Goal: Transaction & Acquisition: Purchase product/service

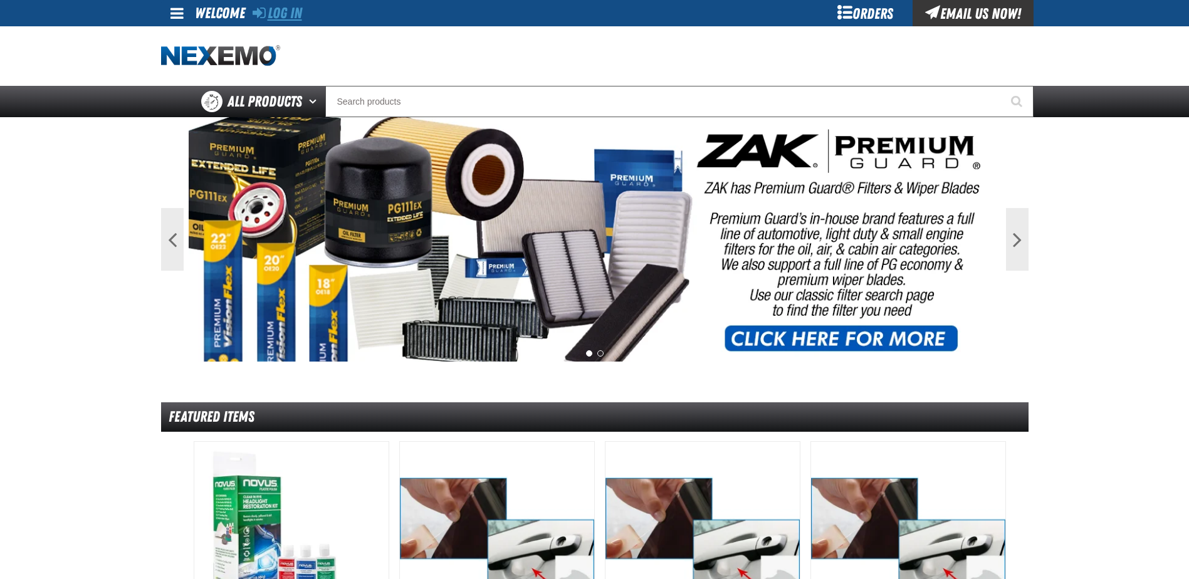
click at [293, 16] on link "Log In" at bounding box center [276, 13] width 49 height 18
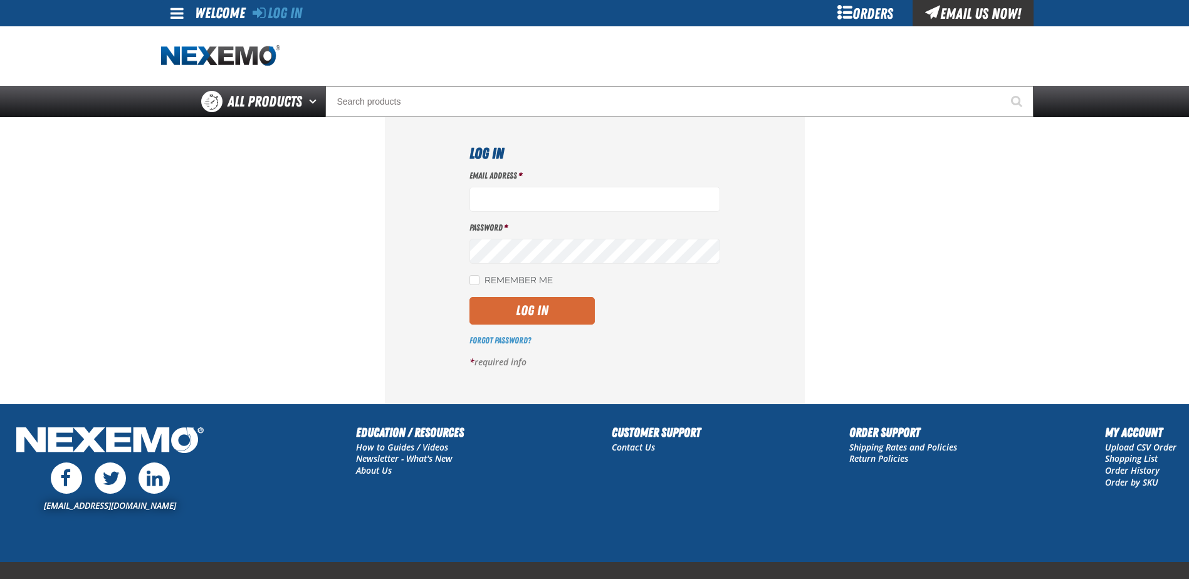
type input "benderle@vtaig.com"
click at [542, 308] on button "Log In" at bounding box center [531, 311] width 125 height 28
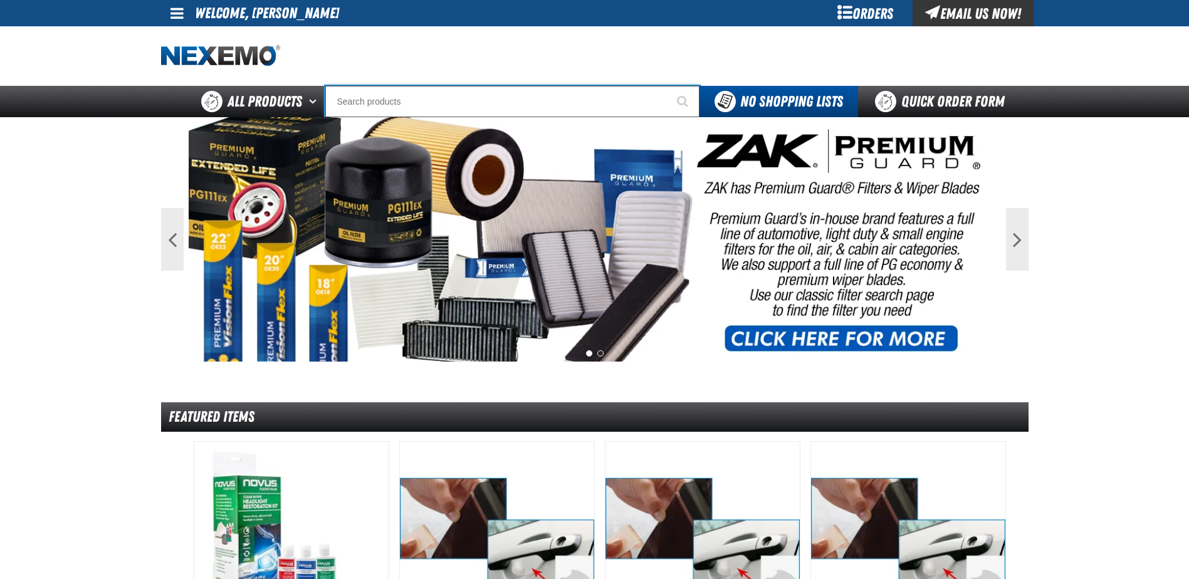
click at [370, 102] on input "Search" at bounding box center [512, 101] width 374 height 31
type input "C"
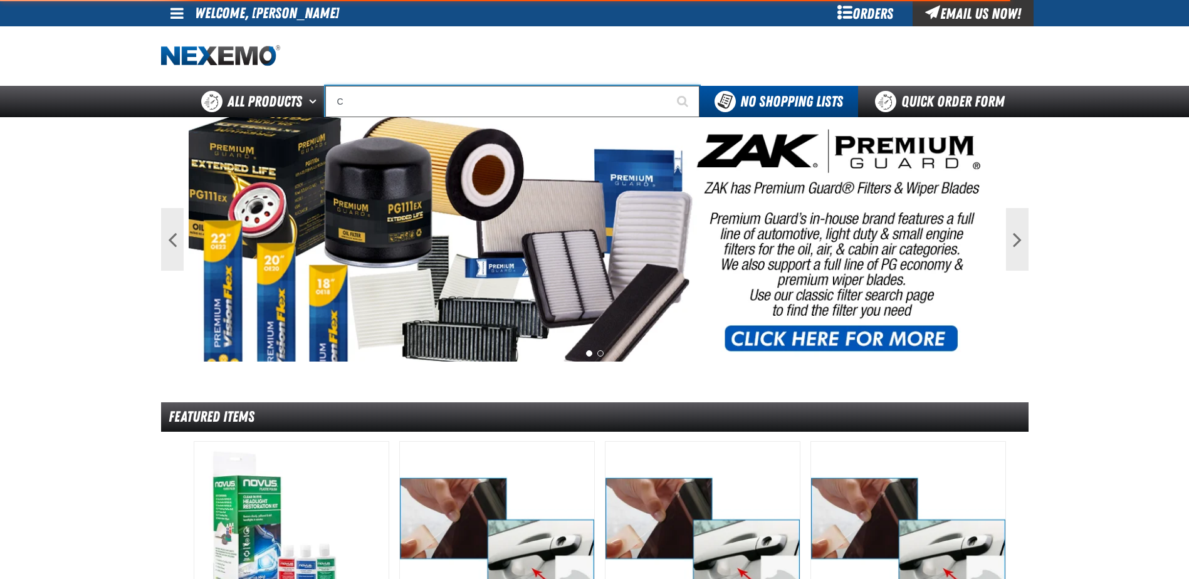
type input "C Alkaline Battery 1.5 Volt (12 per pack)"
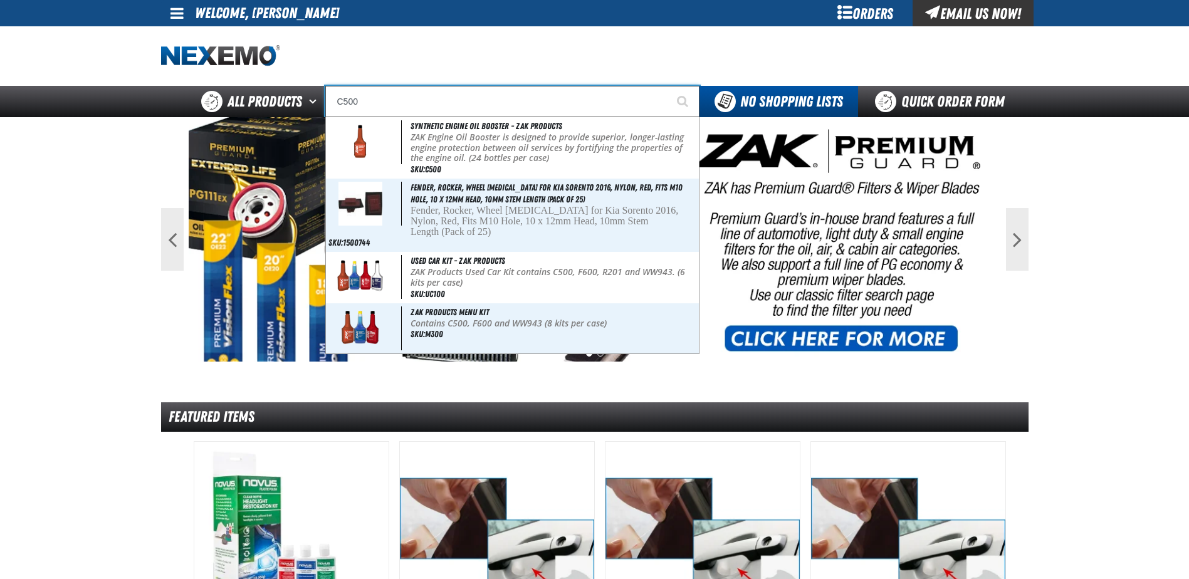
type input "C500"
click at [668, 86] on button "Start Searching" at bounding box center [683, 101] width 31 height 31
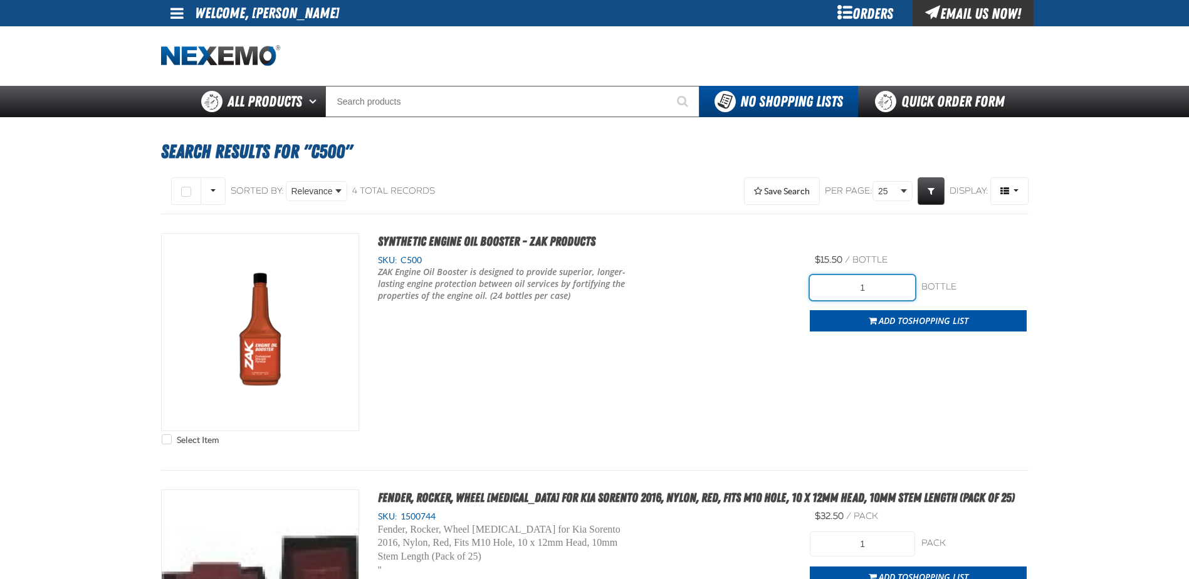
drag, startPoint x: 873, startPoint y: 291, endPoint x: 786, endPoint y: 287, distance: 87.2
click at [786, 287] on div "Select Item Synthetic Engine Oil Booster - ZAK Products SKU: C500 1" at bounding box center [594, 342] width 867 height 218
type input "336"
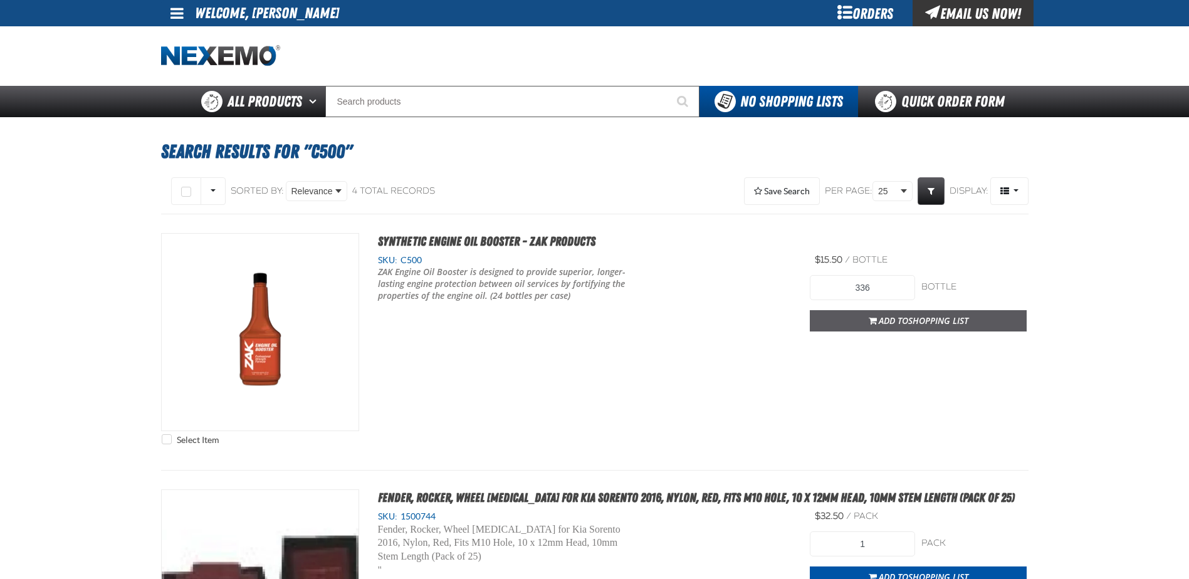
click at [924, 318] on span "Shopping List" at bounding box center [938, 321] width 60 height 12
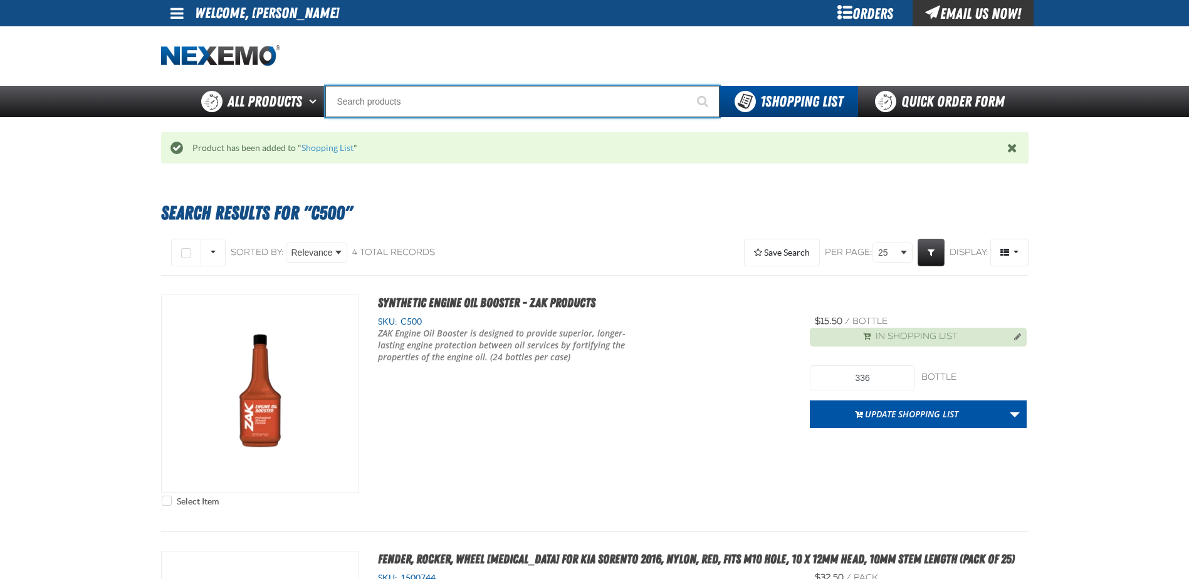
click at [382, 98] on input "Search" at bounding box center [522, 101] width 394 height 31
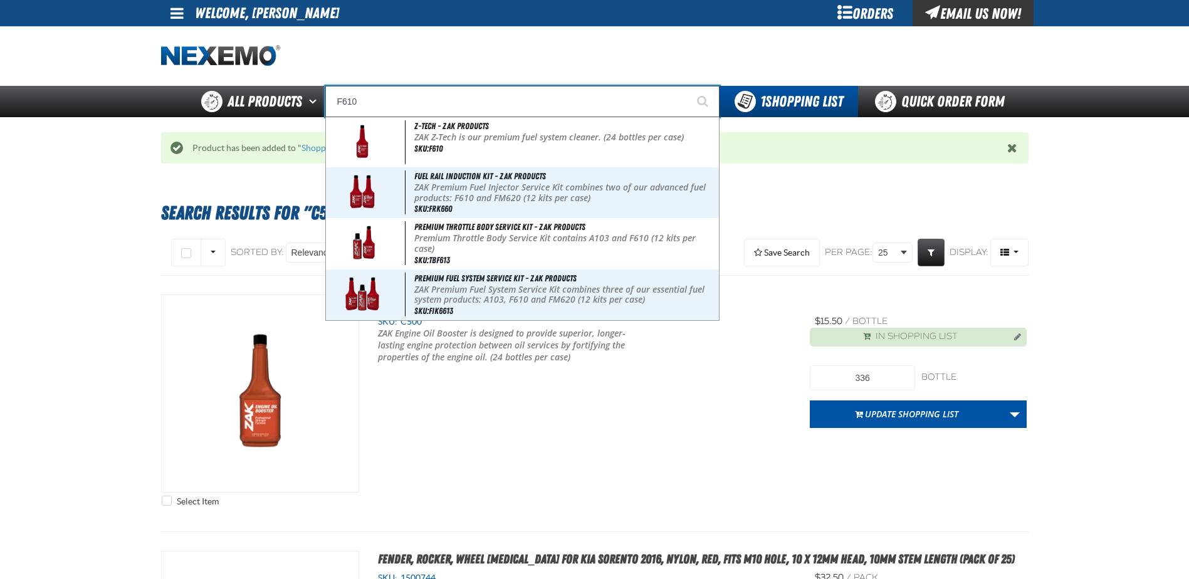
type input "F610"
click at [688, 86] on button "Start Searching" at bounding box center [703, 101] width 31 height 31
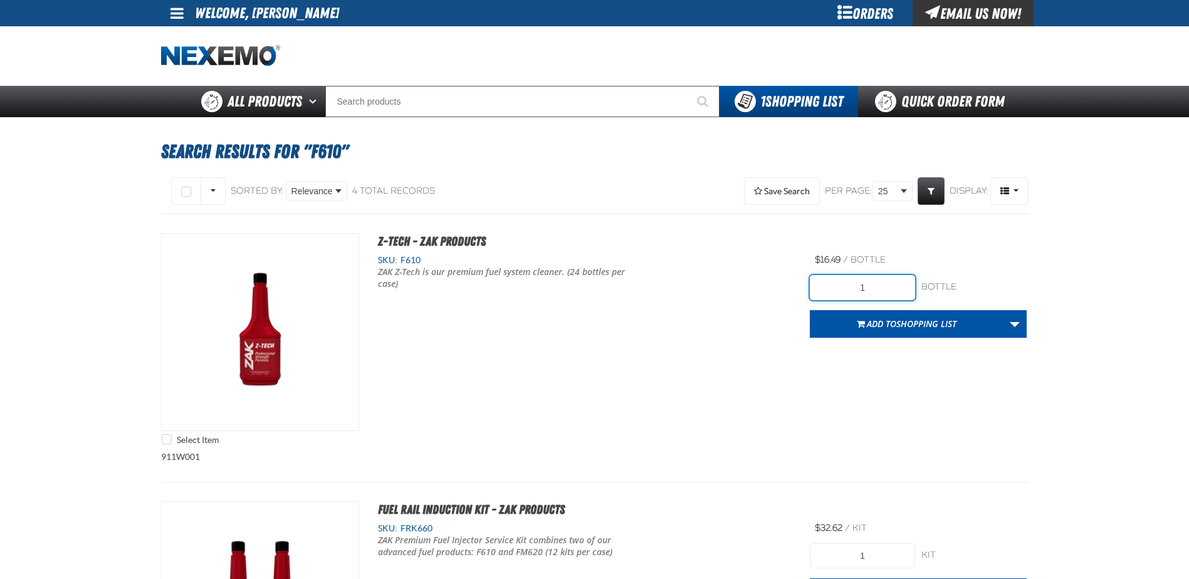
drag, startPoint x: 865, startPoint y: 296, endPoint x: 794, endPoint y: 296, distance: 70.8
click at [794, 296] on div "Select Item Z-Tech - ZAK Products SKU: F610 ZAK Z-Tech is our premium fuel syst…" at bounding box center [594, 342] width 867 height 218
type input "264"
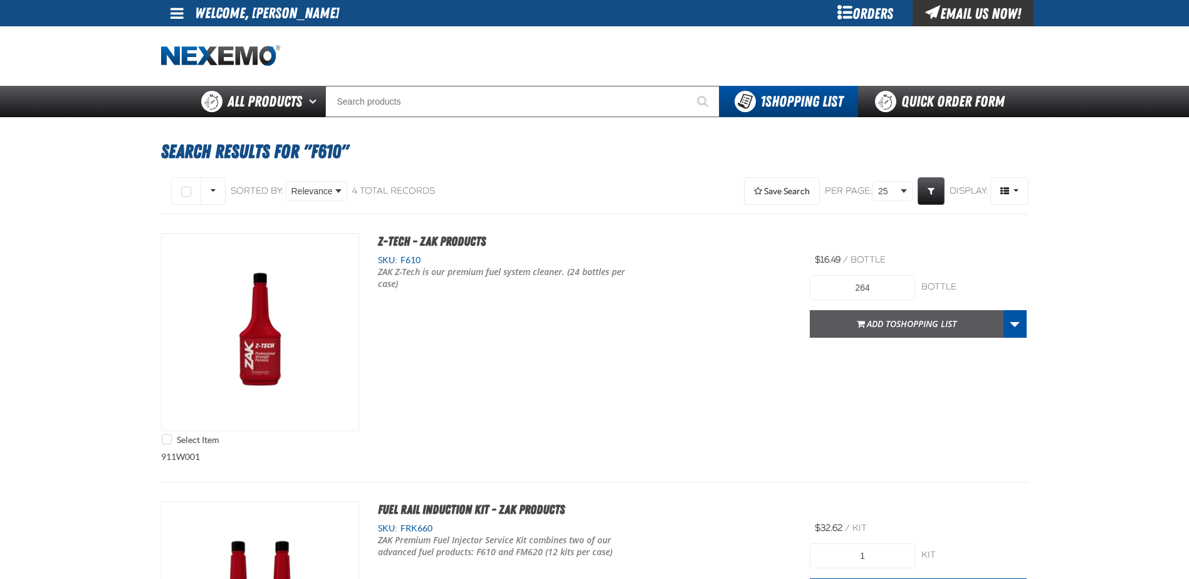
click at [942, 329] on span "Shopping List" at bounding box center [926, 324] width 60 height 12
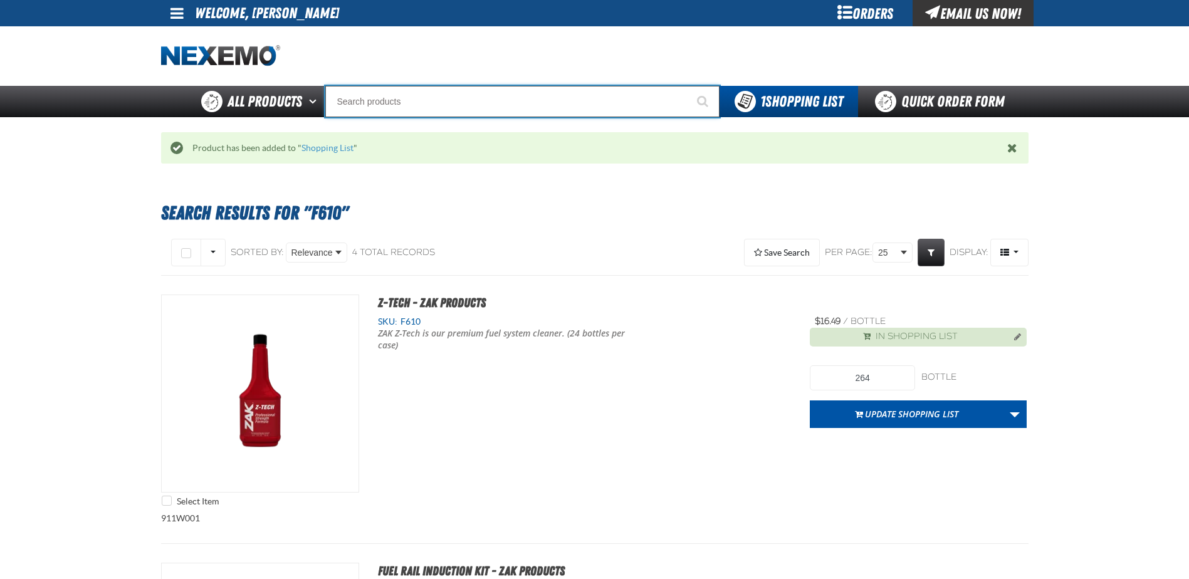
click at [462, 103] on input "Search" at bounding box center [522, 101] width 394 height 31
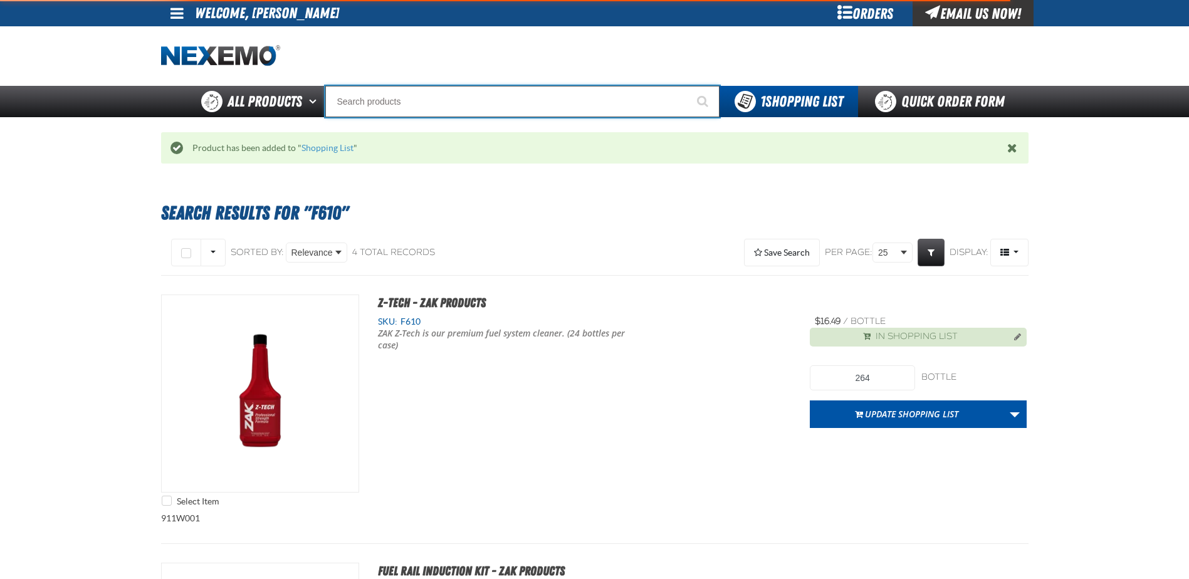
type input "R"
type input "ROADSIDE R"
type input "FR"
type input "FROM"
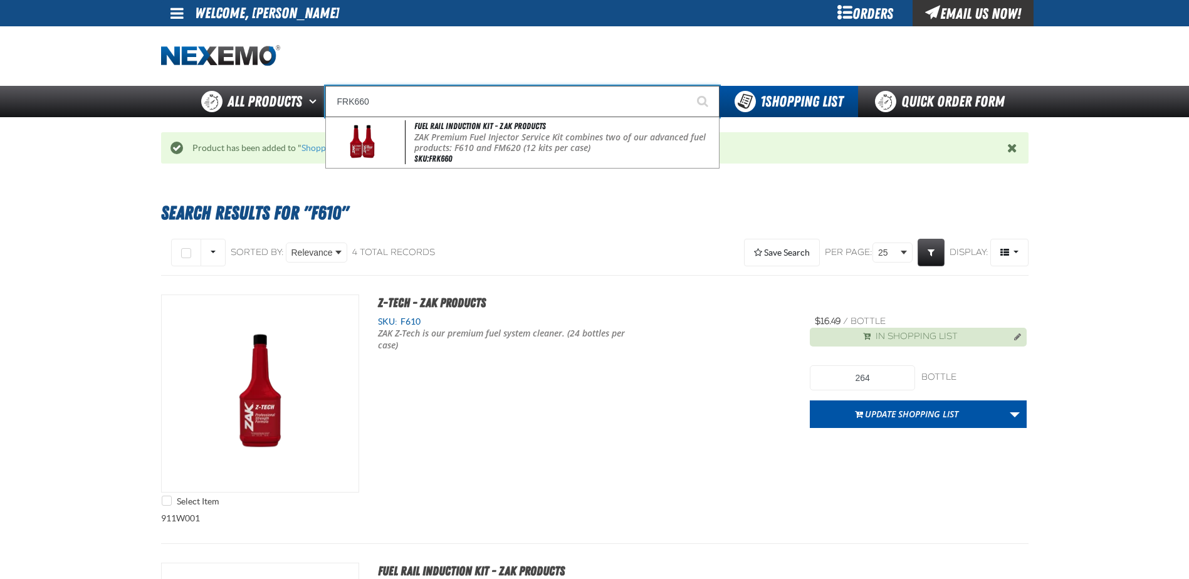
type input "FRK660"
click at [688, 86] on button "Start Searching" at bounding box center [703, 101] width 31 height 31
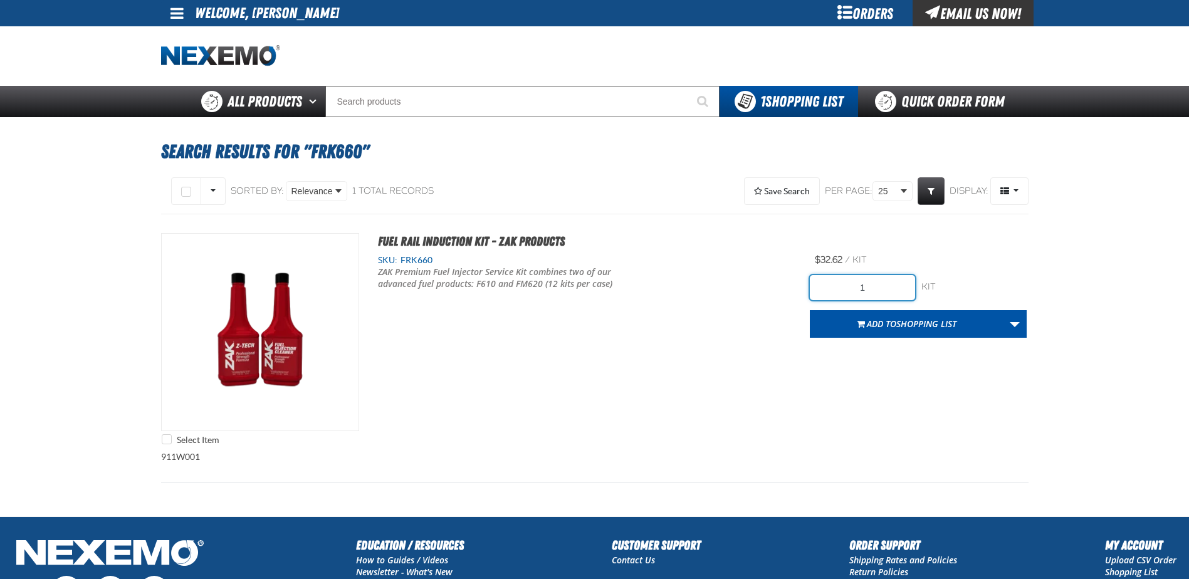
drag, startPoint x: 880, startPoint y: 285, endPoint x: 701, endPoint y: 284, distance: 178.6
click at [701, 284] on div "Select Item Fuel Rail Induction Kit - ZAK Products SKU: FRK660 /" at bounding box center [594, 342] width 867 height 218
type input "36"
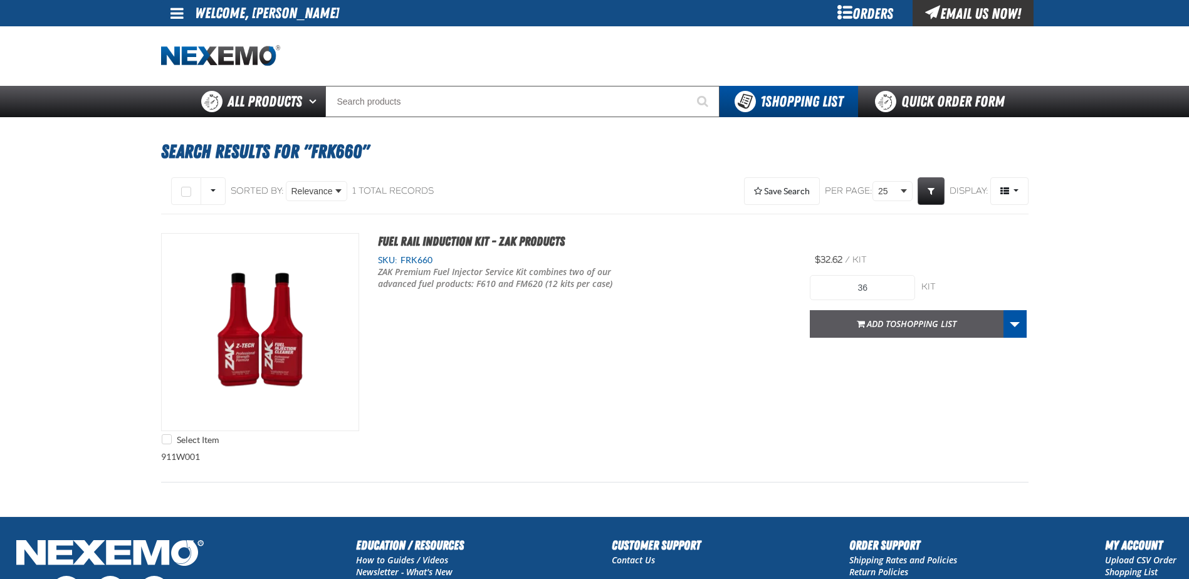
click at [915, 328] on span "Shopping List" at bounding box center [926, 324] width 60 height 12
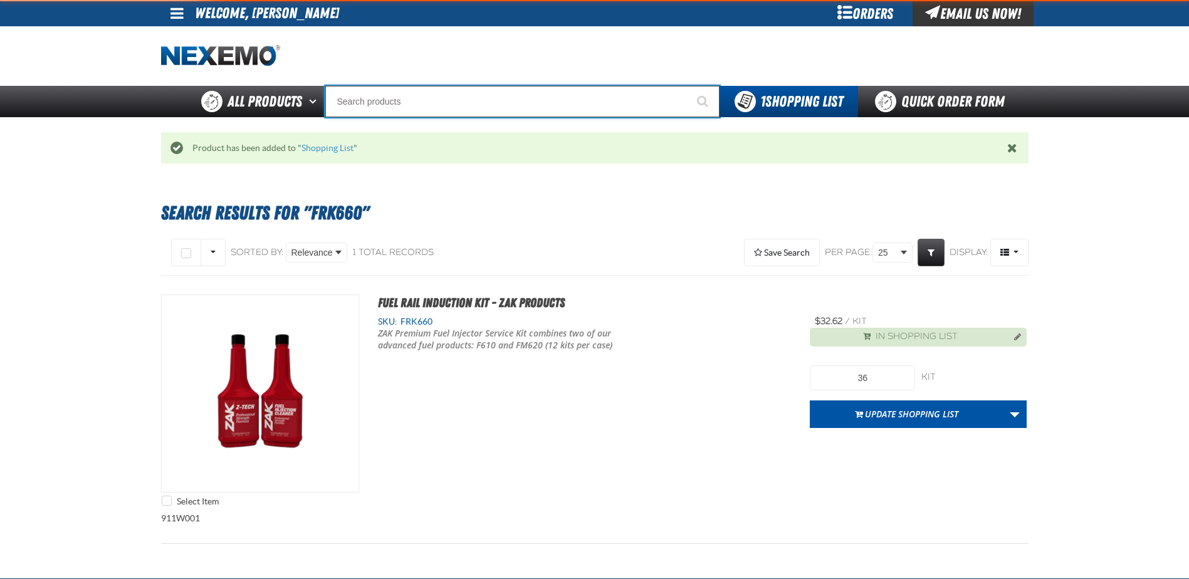
click at [450, 109] on input "Search" at bounding box center [522, 101] width 394 height 31
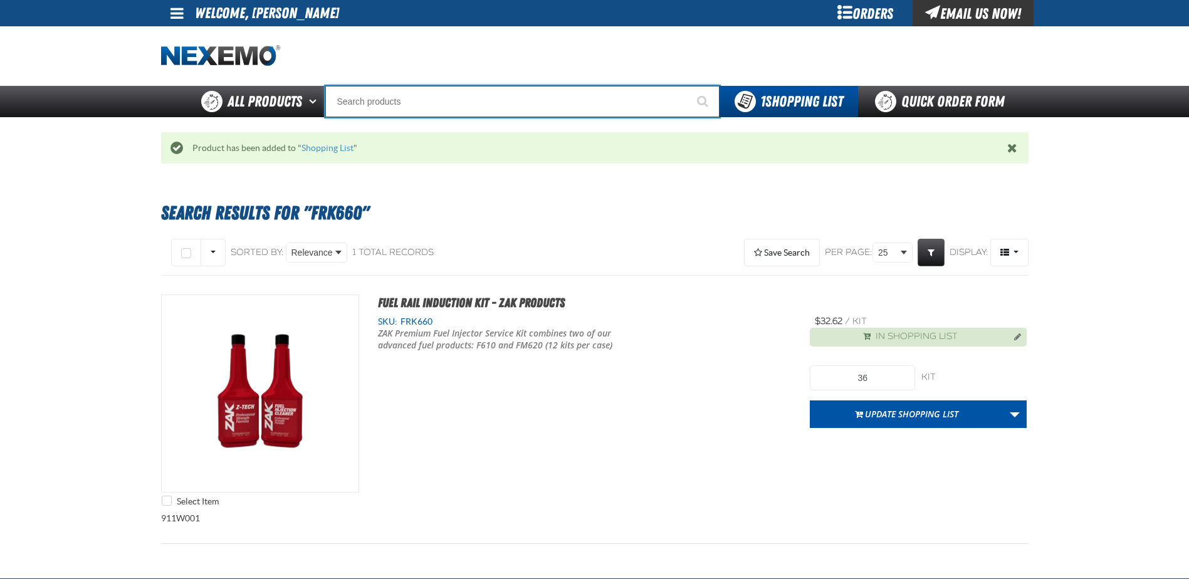
type input "P"
type input "Perfect P Series 0.25-ounce Lead Wheel Weight"
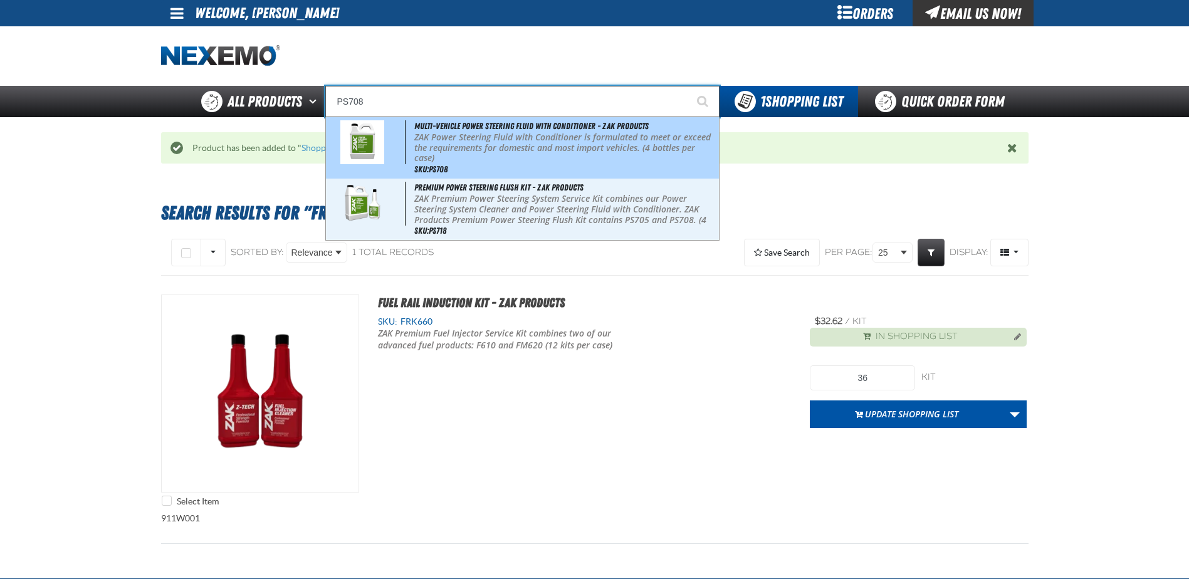
click at [486, 147] on p "ZAK Power Steering Fluid with Conditioner is formulated to meet or exceed the r…" at bounding box center [564, 147] width 301 height 31
type input "Multi-Vehicle Power Steering Fluid with Conditioner - ZAK Products"
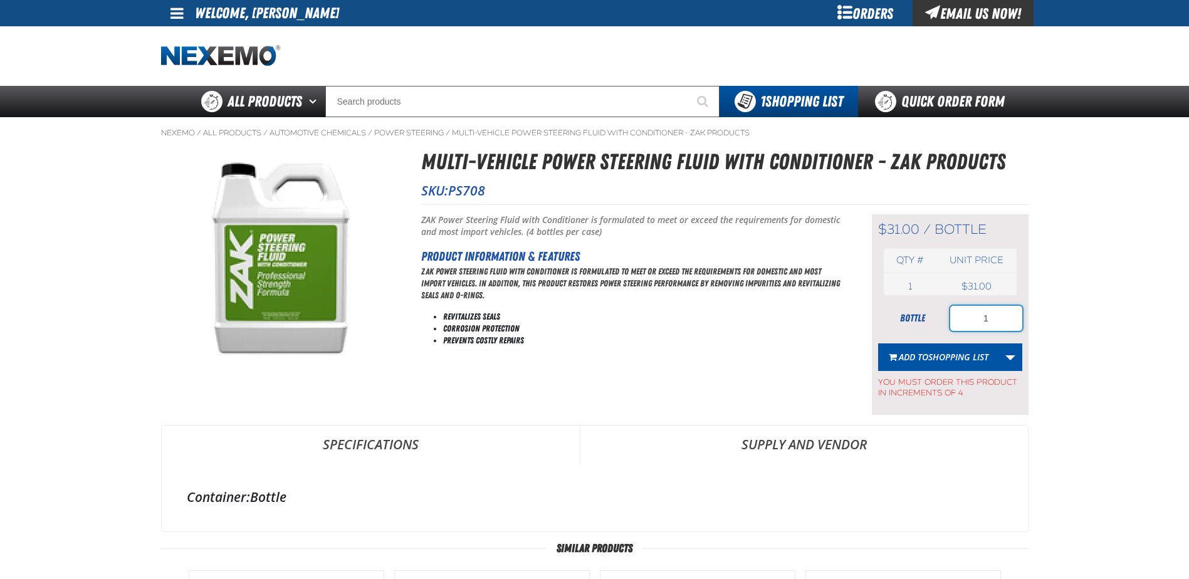
drag, startPoint x: 1007, startPoint y: 324, endPoint x: 909, endPoint y: 318, distance: 97.9
click at [909, 318] on div "bottle 1" at bounding box center [950, 318] width 144 height 25
type input "24"
click at [945, 360] on span "Shopping List" at bounding box center [958, 357] width 60 height 12
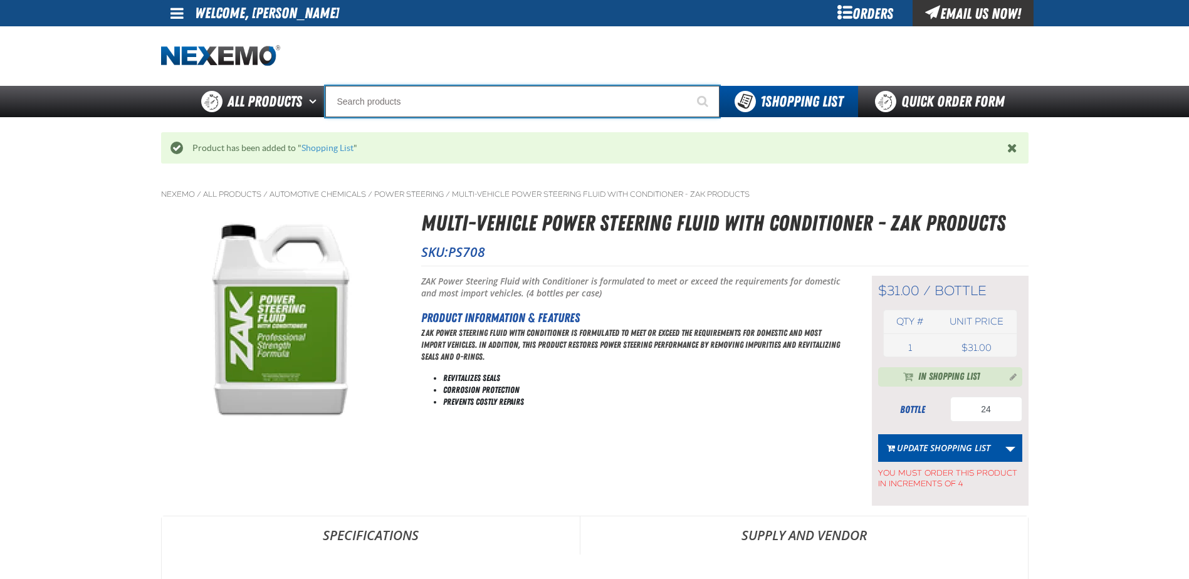
click at [348, 98] on input "Search" at bounding box center [522, 101] width 394 height 31
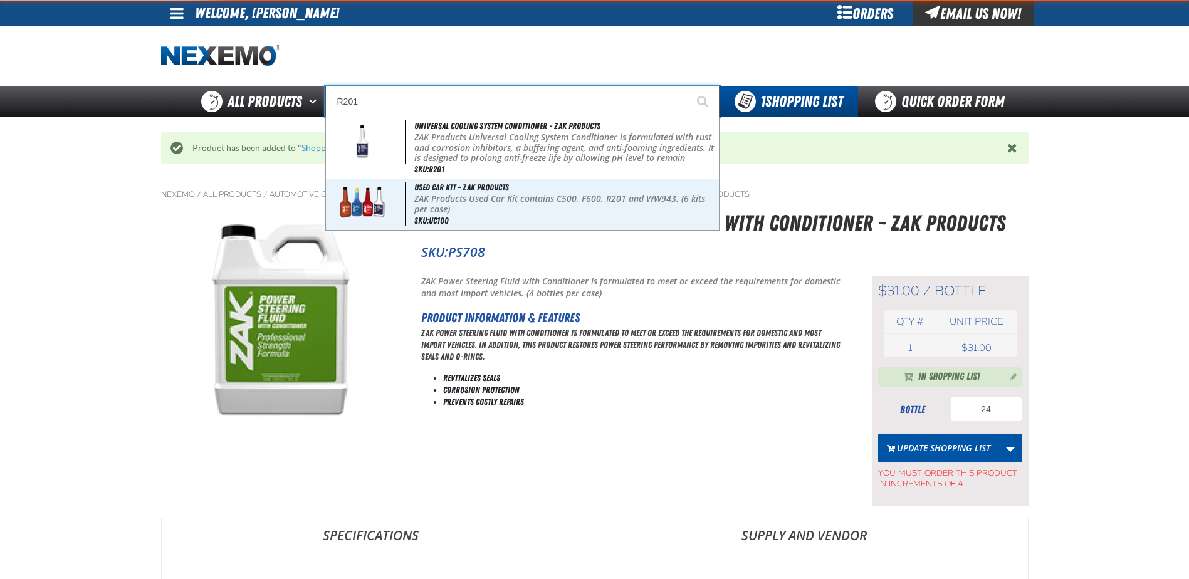
type input "R201"
click at [688, 86] on button "Start Searching" at bounding box center [703, 101] width 31 height 31
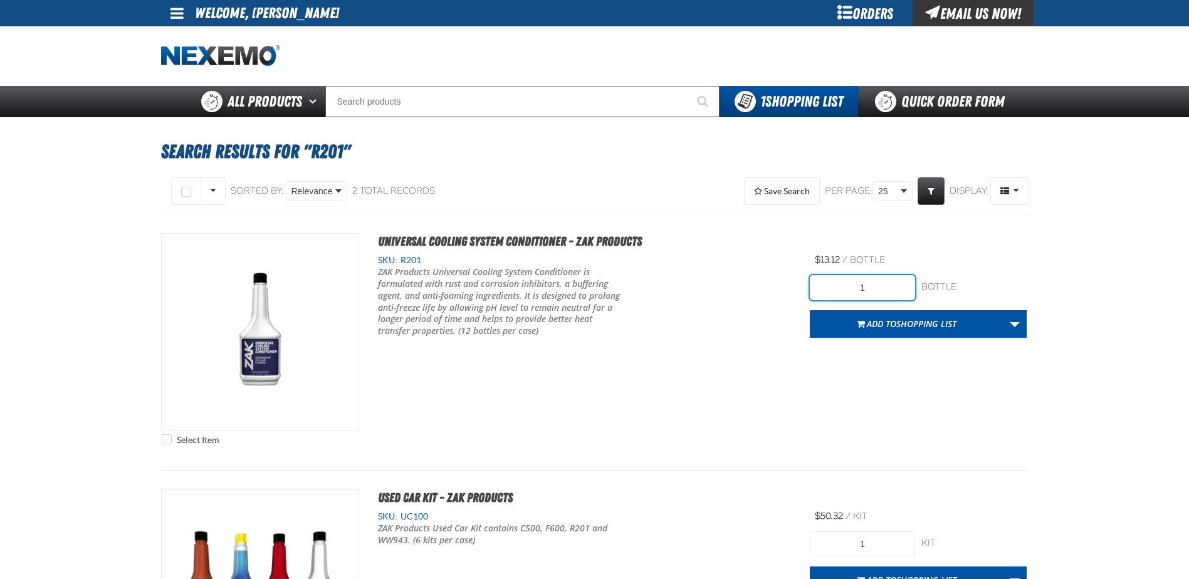
drag, startPoint x: 893, startPoint y: 291, endPoint x: 735, endPoint y: 271, distance: 159.1
click at [735, 271] on div "Select Item Universal Cooling System Conditioner - ZAK Products SKU: R201 /" at bounding box center [594, 342] width 867 height 218
type input "48"
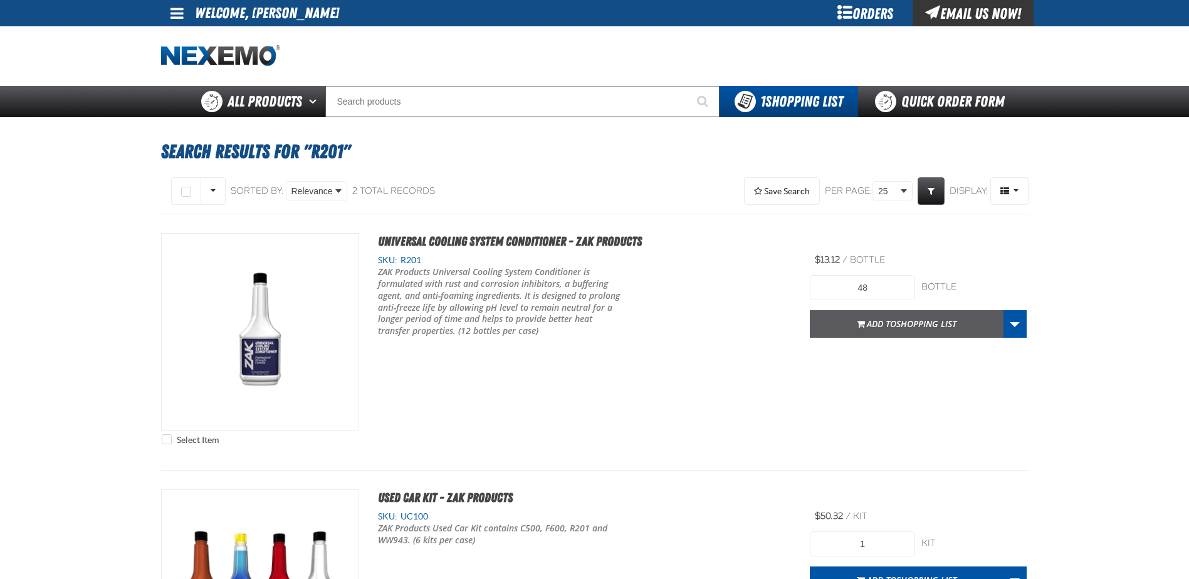
click at [909, 323] on span "Shopping List" at bounding box center [926, 324] width 60 height 12
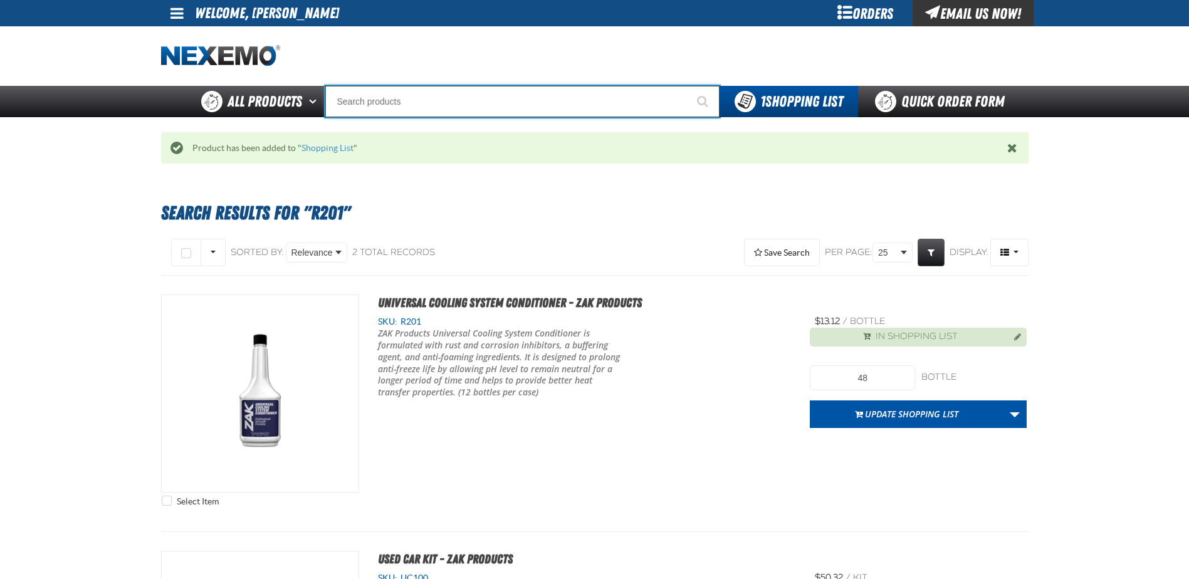
click at [415, 101] on input "Search" at bounding box center [522, 101] width 394 height 31
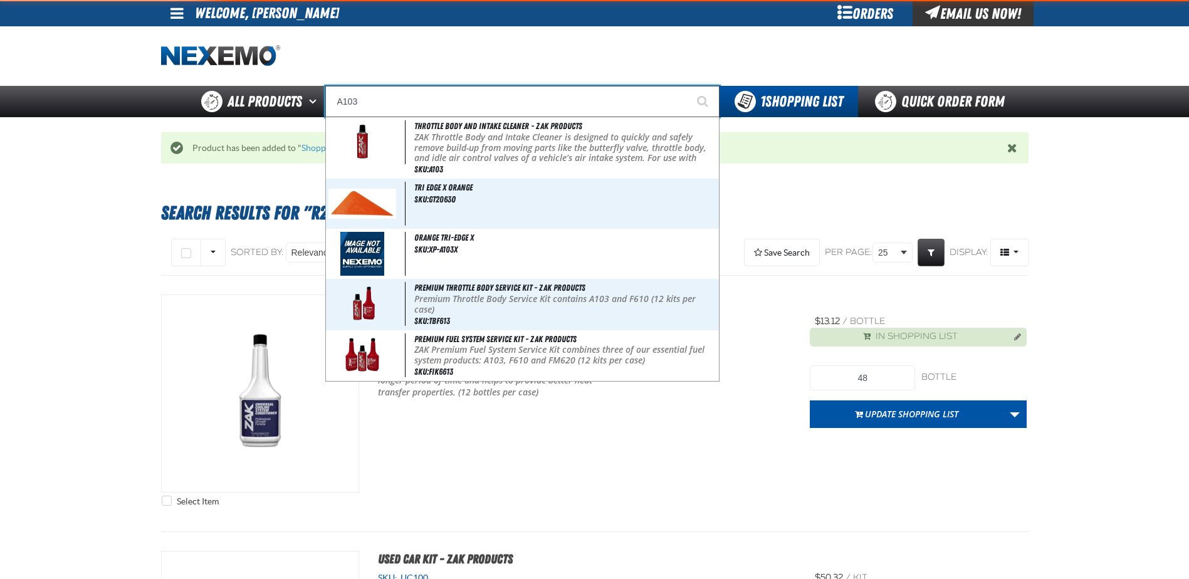
type input "A103"
click at [688, 86] on button "Start Searching" at bounding box center [703, 101] width 31 height 31
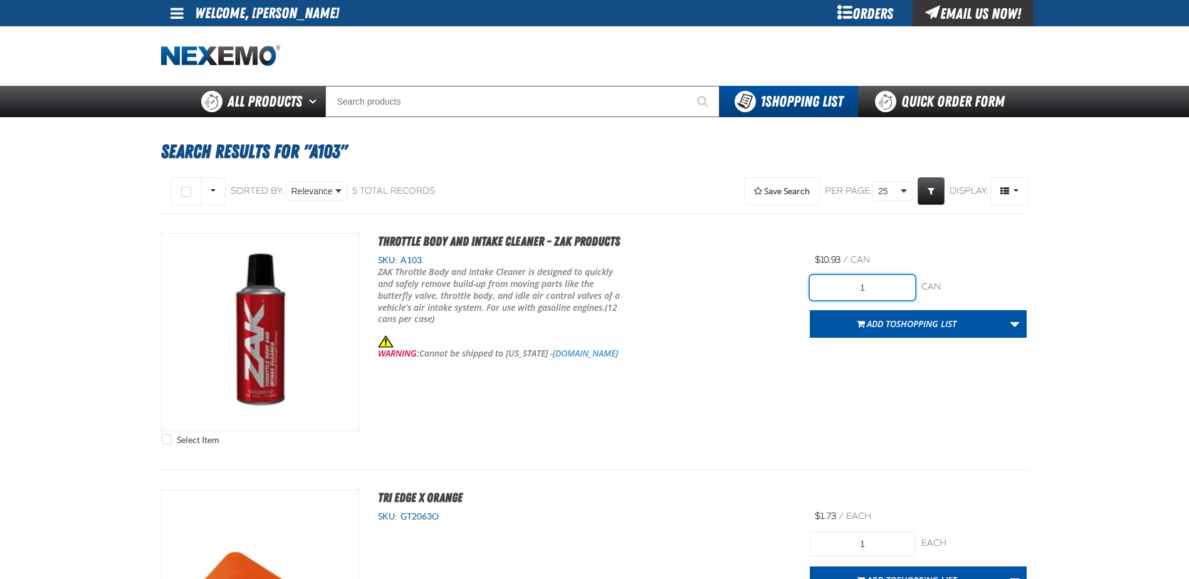
drag, startPoint x: 885, startPoint y: 286, endPoint x: 774, endPoint y: 280, distance: 110.4
click at [774, 280] on div "Select Item Throttle Body and Intake Cleaner - ZAK Products SKU: A103 WARNING: …" at bounding box center [594, 342] width 867 height 218
type input "48"
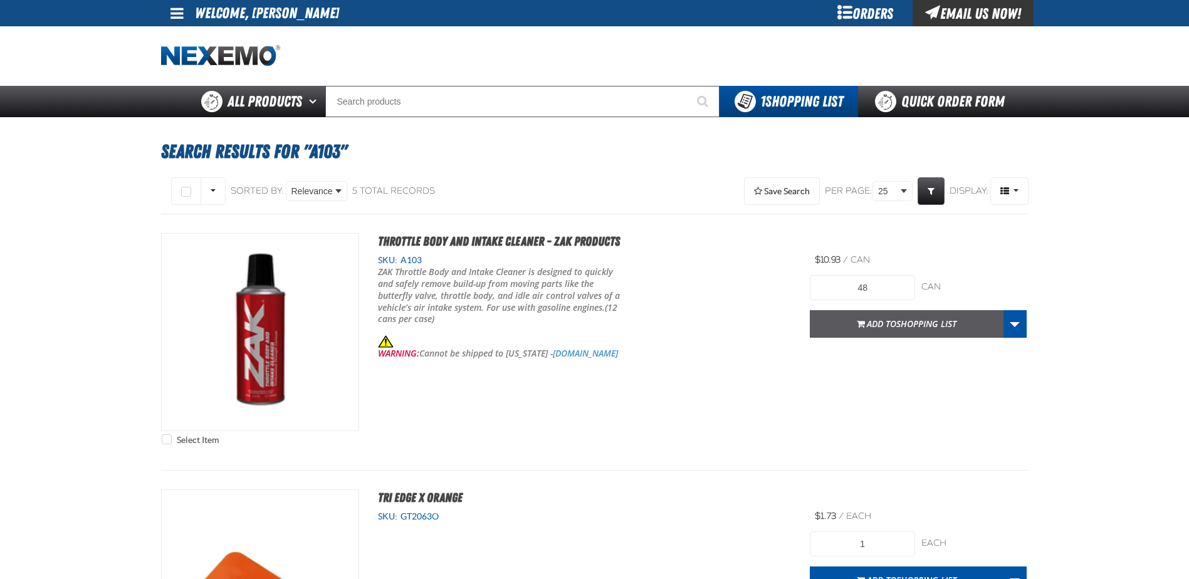
click at [906, 326] on span "Shopping List" at bounding box center [926, 324] width 60 height 12
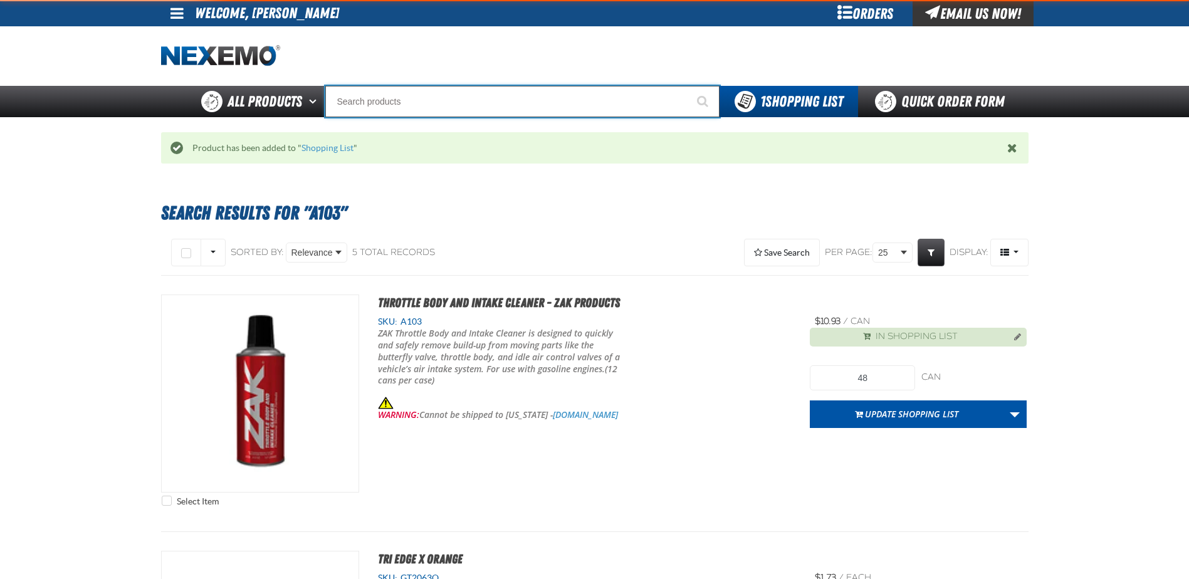
click at [425, 96] on input "Search" at bounding box center [522, 101] width 394 height 31
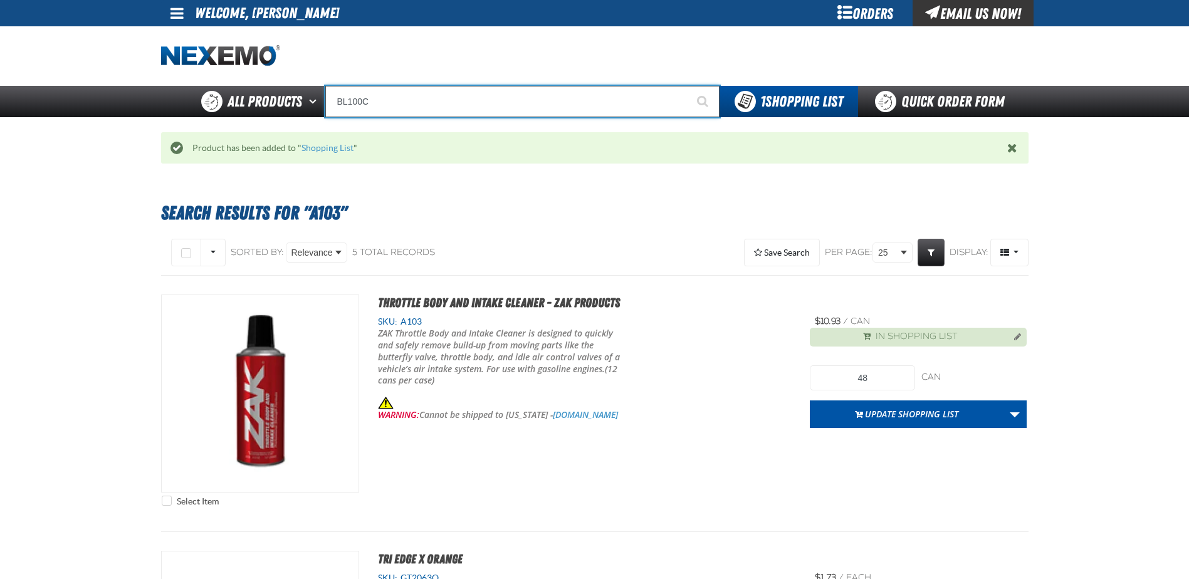
type input "BL100C"
click at [688, 86] on button "Start Searching" at bounding box center [703, 101] width 31 height 31
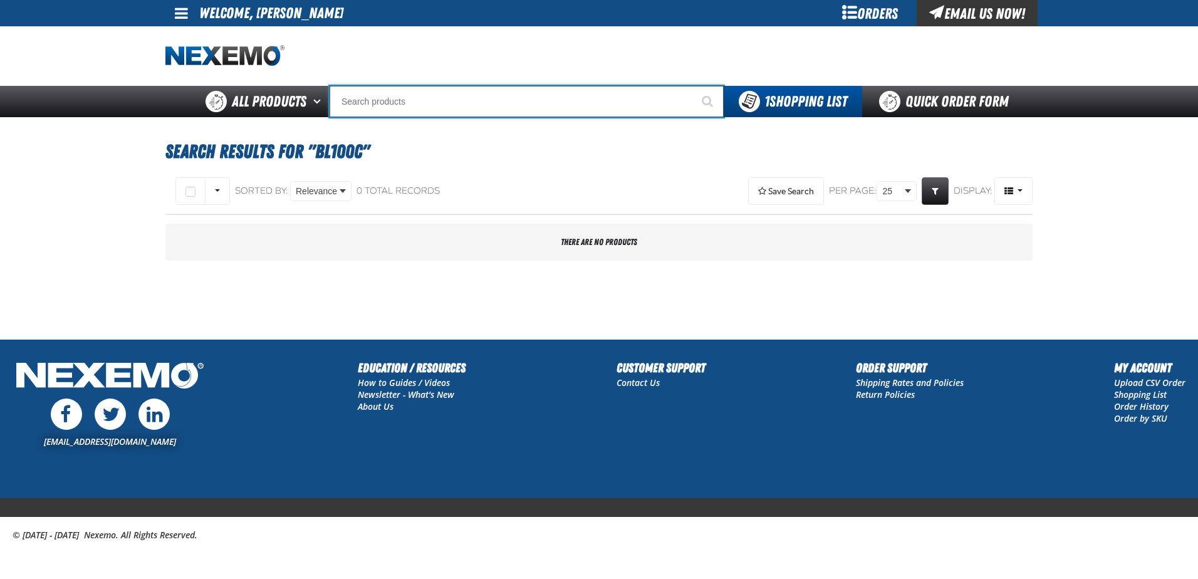
click at [435, 92] on input "Search" at bounding box center [527, 101] width 394 height 31
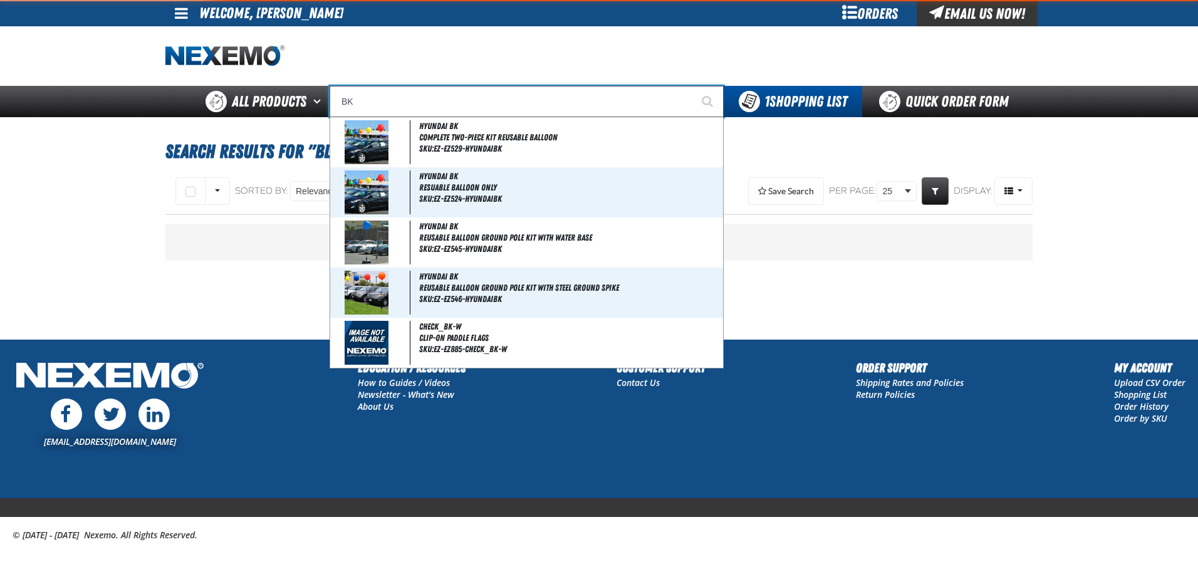
type input "BK1"
type input "BK1 Bearkat Safety Glasses (Pack of 1)"
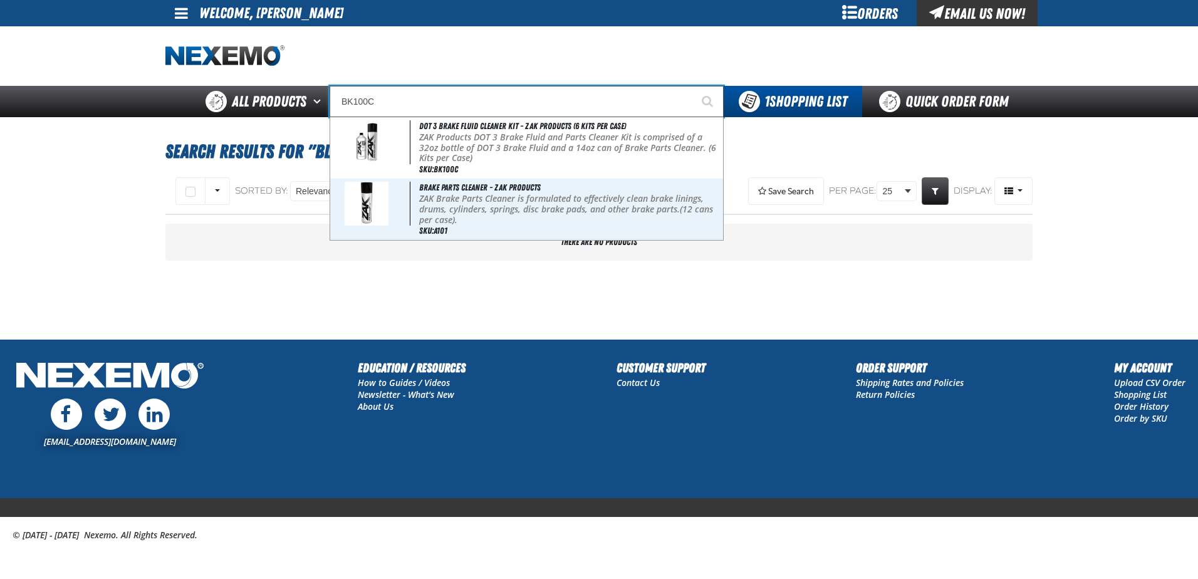
type input "BK100C"
click at [692, 86] on button "Start Searching" at bounding box center [707, 101] width 31 height 31
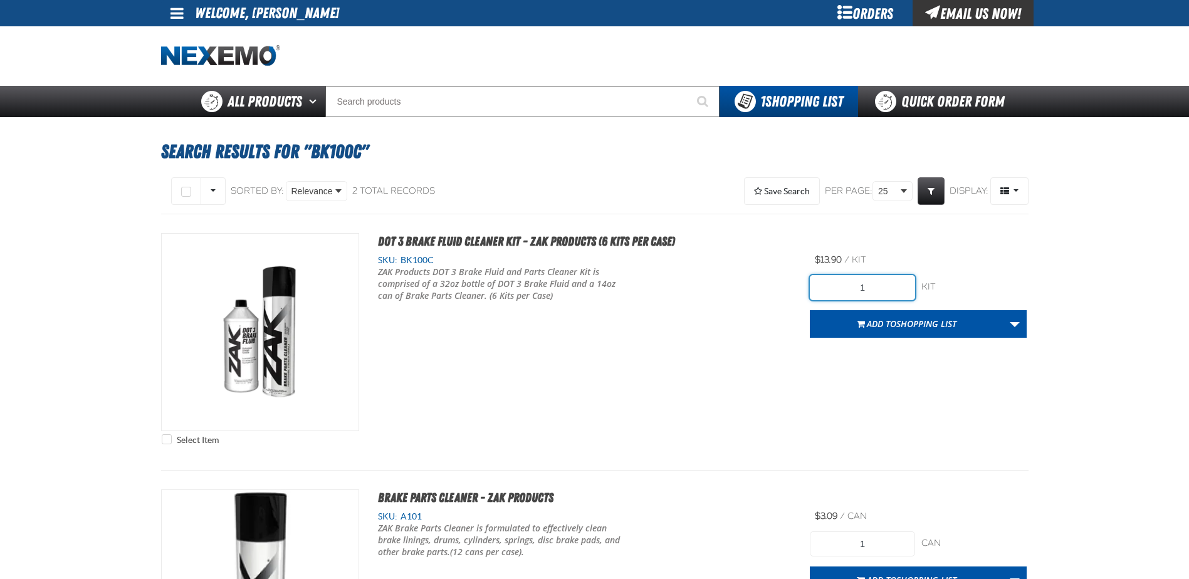
drag, startPoint x: 898, startPoint y: 286, endPoint x: 775, endPoint y: 286, distance: 122.8
click at [775, 286] on div "Select Item DOT 3 Brake Fluid Cleaner Kit - ZAK Products (6 Kits per Case) SKU:…" at bounding box center [594, 342] width 867 height 218
type input "90"
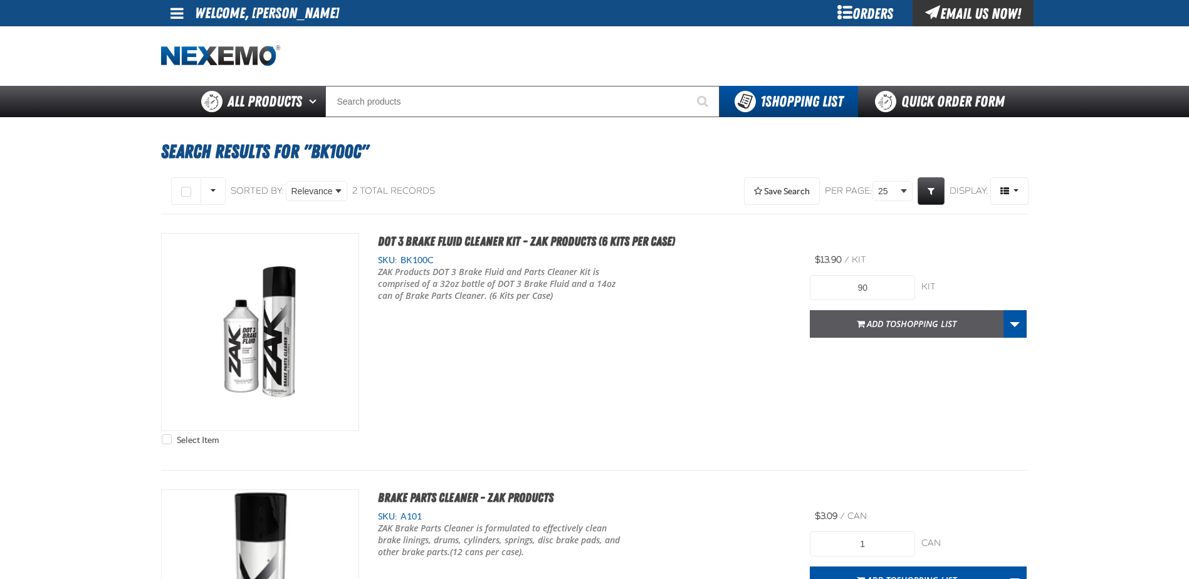
click at [915, 333] on button "Add to Shopping List" at bounding box center [906, 324] width 194 height 28
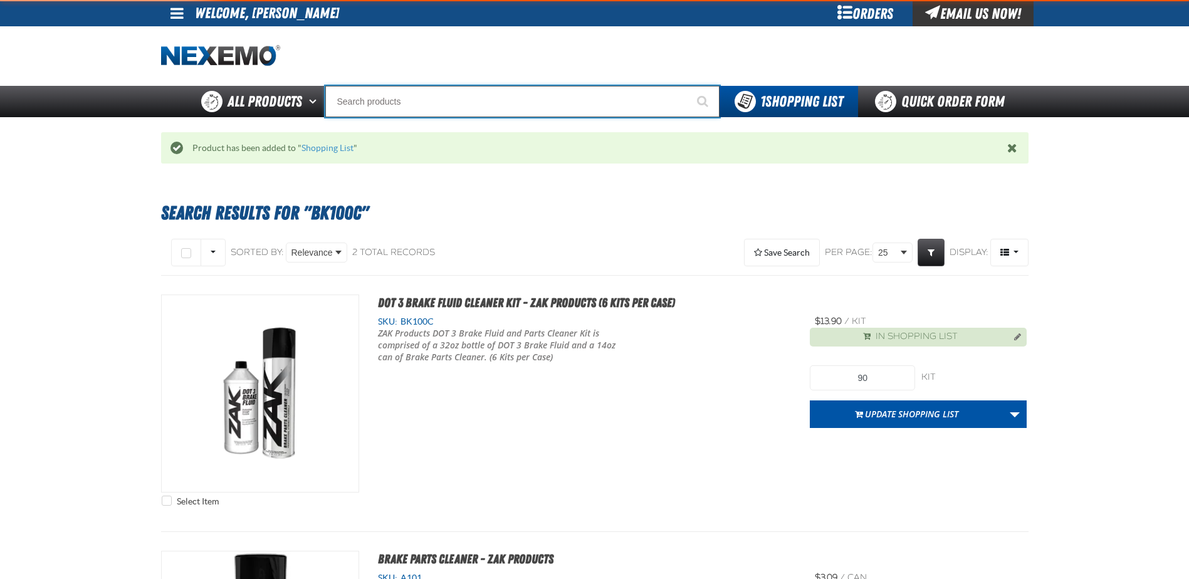
click at [409, 108] on input "Search" at bounding box center [522, 101] width 394 height 31
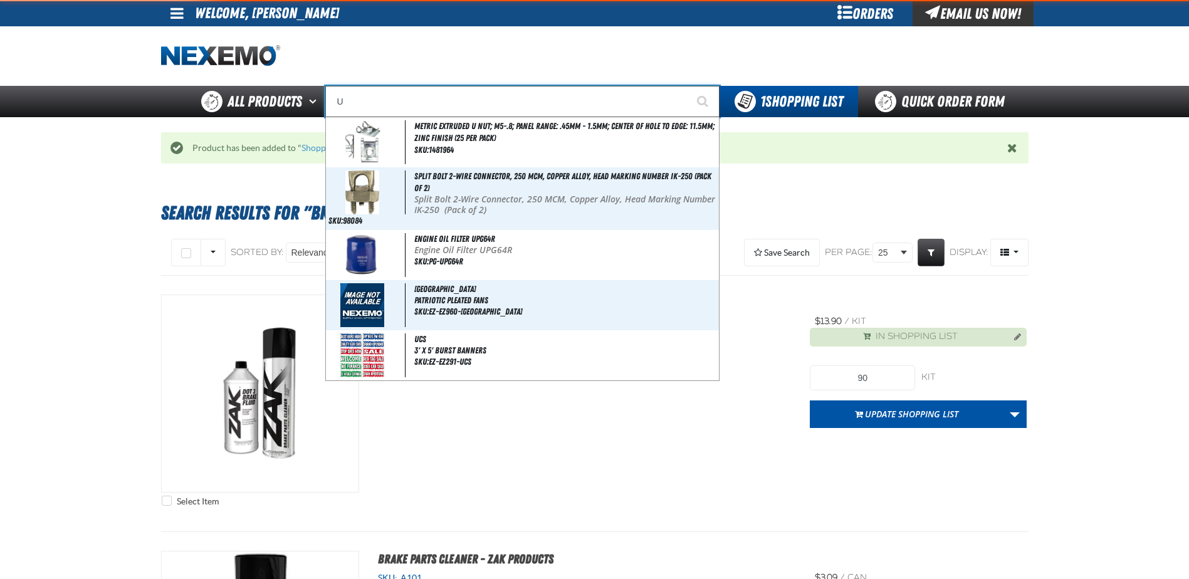
type input "UC"
type input "UC RED"
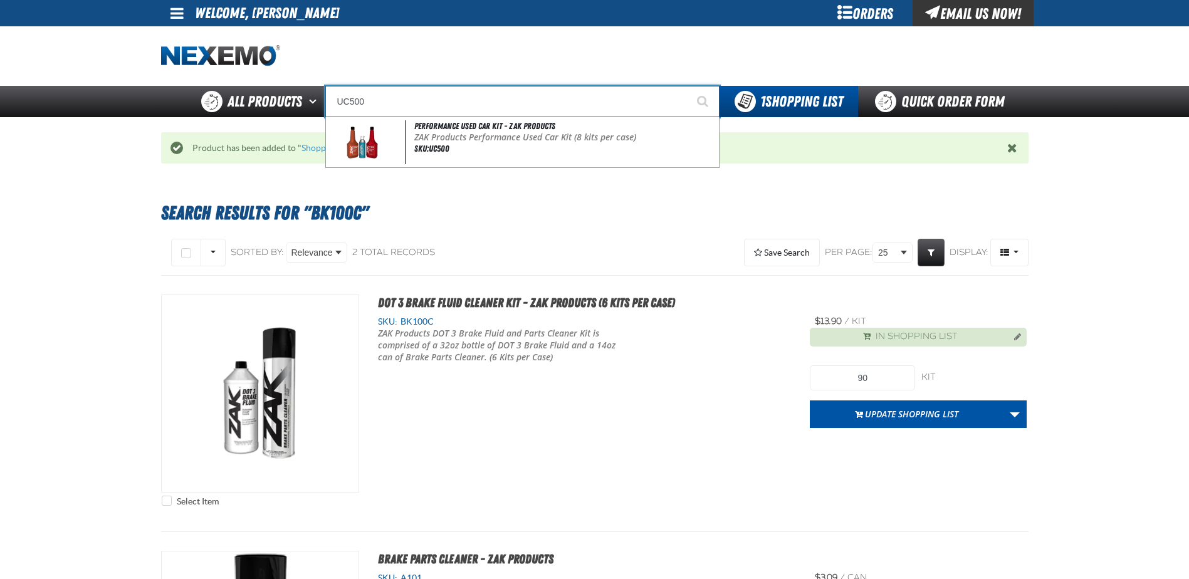
type input "UC500"
click at [688, 86] on button "Start Searching" at bounding box center [703, 101] width 31 height 31
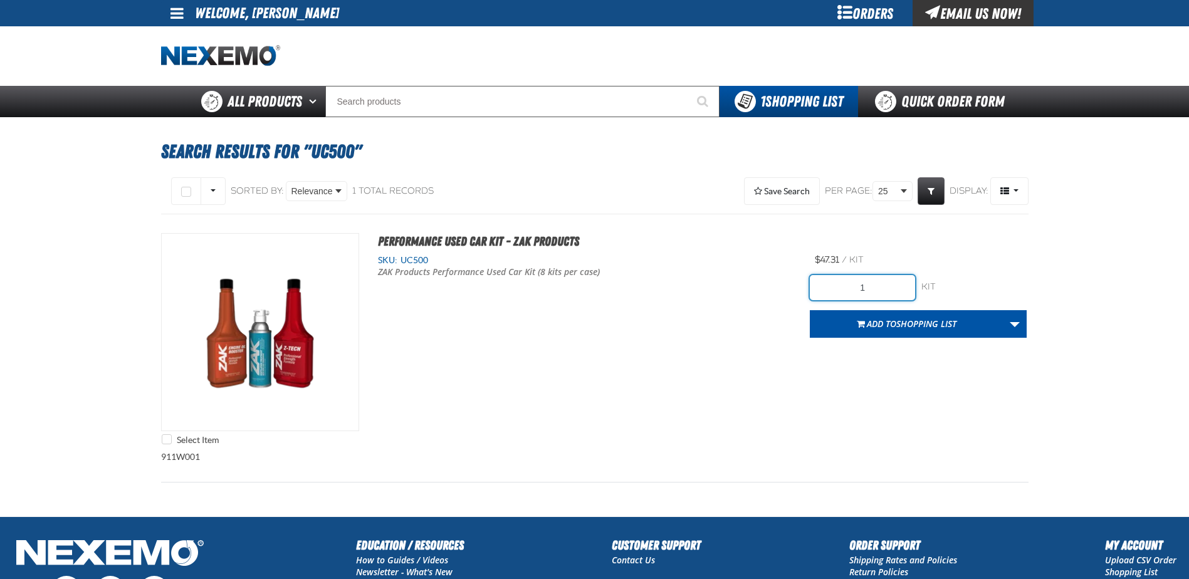
drag, startPoint x: 787, startPoint y: 290, endPoint x: 778, endPoint y: 289, distance: 9.5
click at [778, 289] on div "Select Item Performance Used Car Kit - ZAK Products SKU: UC500 ZAK Products Per…" at bounding box center [594, 342] width 867 height 218
type input "80"
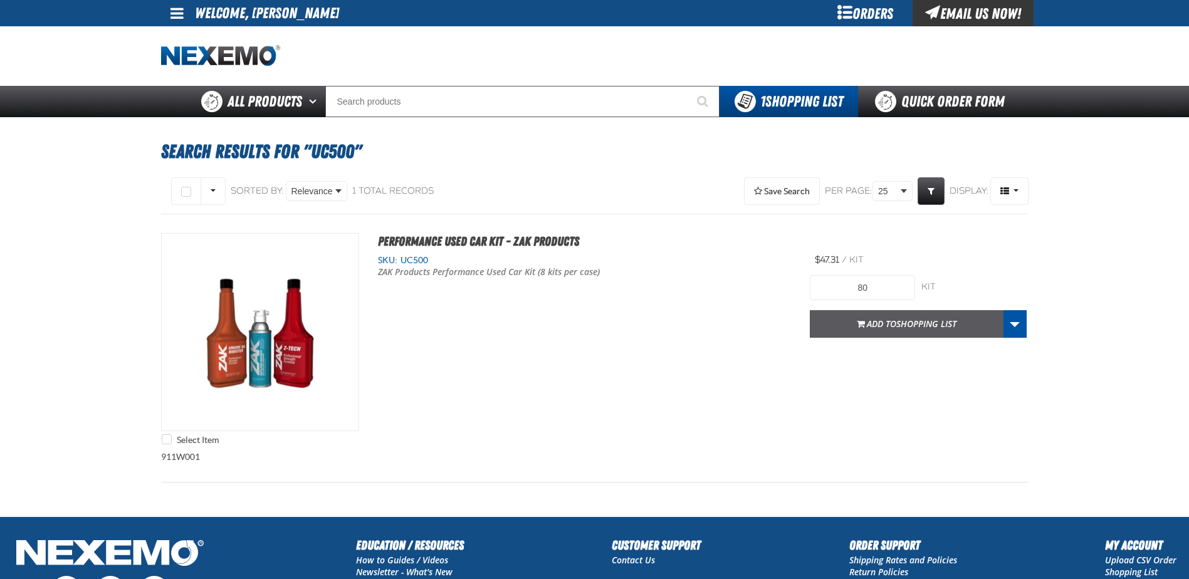
click at [876, 322] on span "Add to Shopping List" at bounding box center [911, 324] width 90 height 12
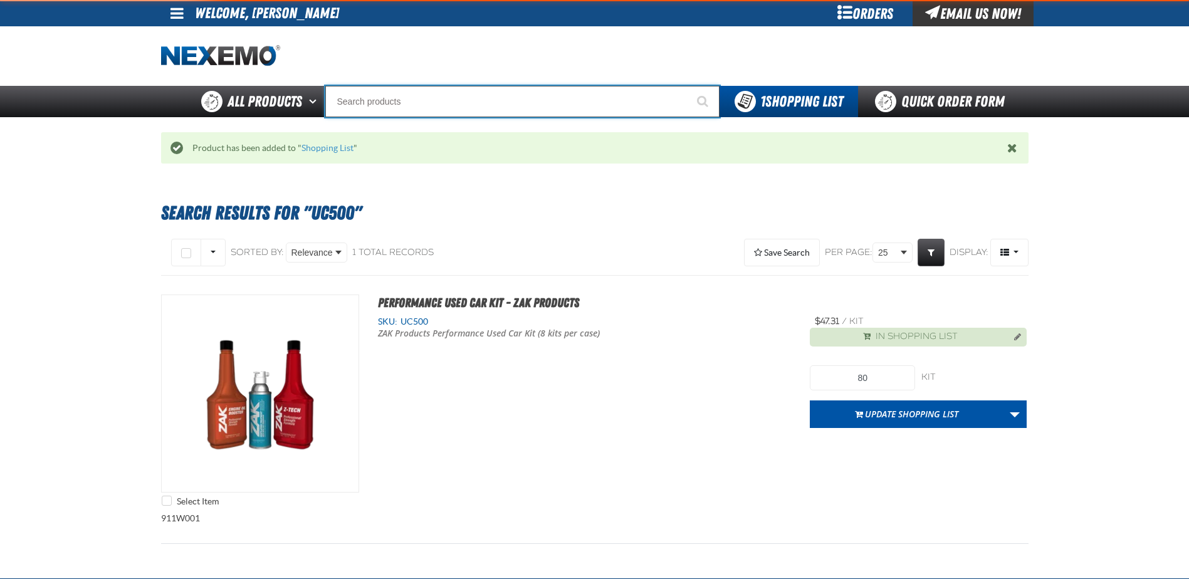
click at [425, 103] on input "Search" at bounding box center [522, 101] width 394 height 31
type input "B304"
click at [688, 86] on button "Start Searching" at bounding box center [703, 101] width 31 height 31
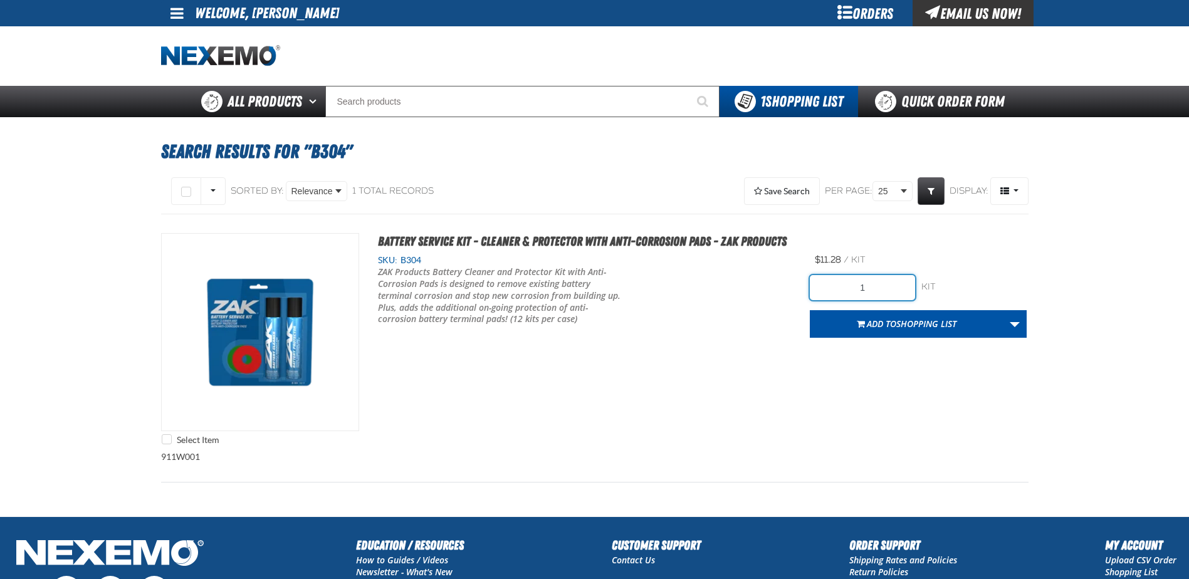
drag, startPoint x: 865, startPoint y: 294, endPoint x: 802, endPoint y: 290, distance: 62.8
click at [802, 290] on div "Select Item Battery Service Kit - Cleaner & Protector with Anti-Corrosion Pads …" at bounding box center [594, 342] width 867 height 218
type input "72"
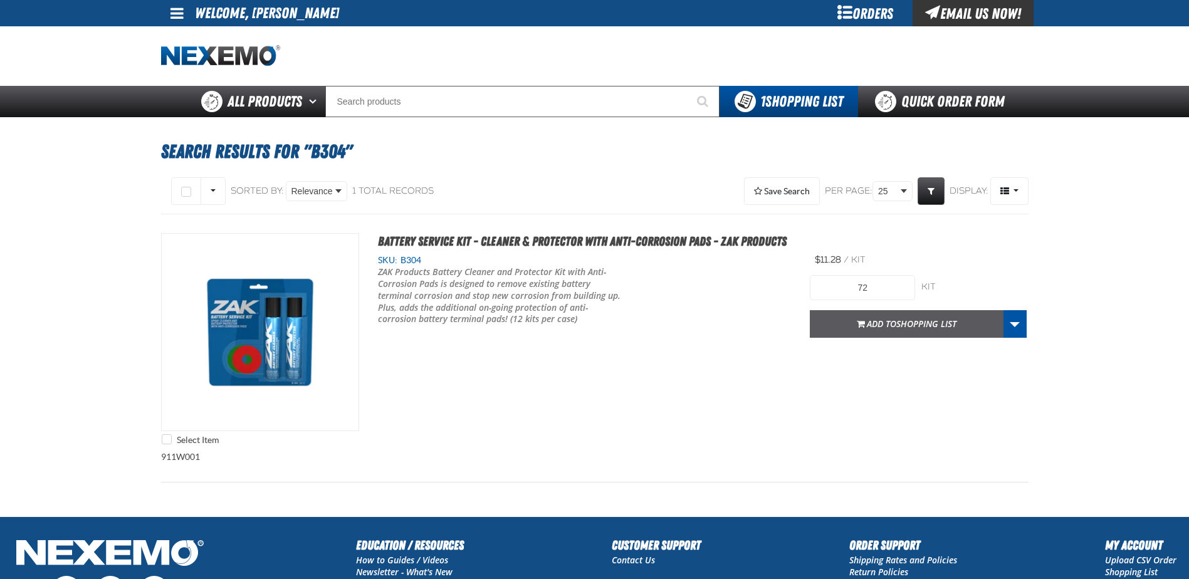
click at [900, 329] on span "Shopping List" at bounding box center [926, 324] width 60 height 12
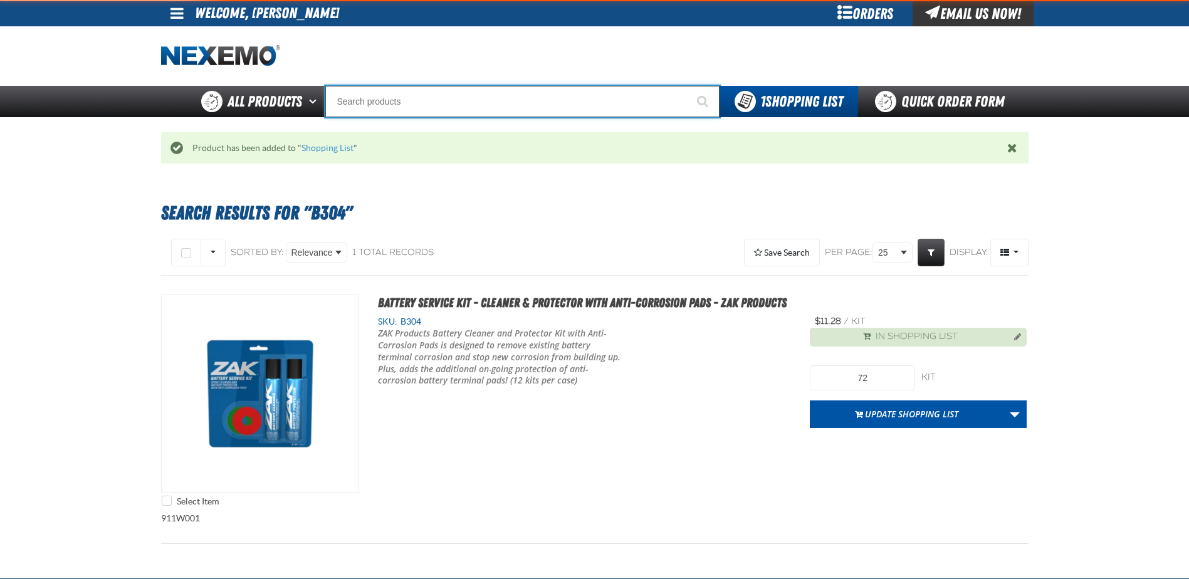
click at [381, 96] on input "Search" at bounding box center [522, 101] width 394 height 31
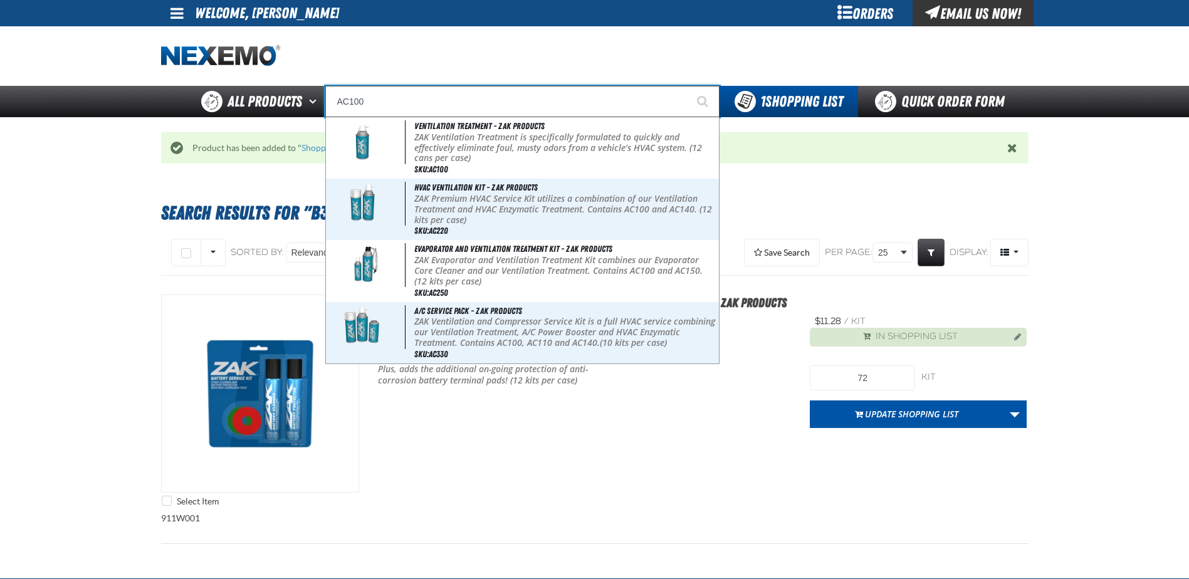
type input "AC100"
click at [688, 86] on button "Start Searching" at bounding box center [703, 101] width 31 height 31
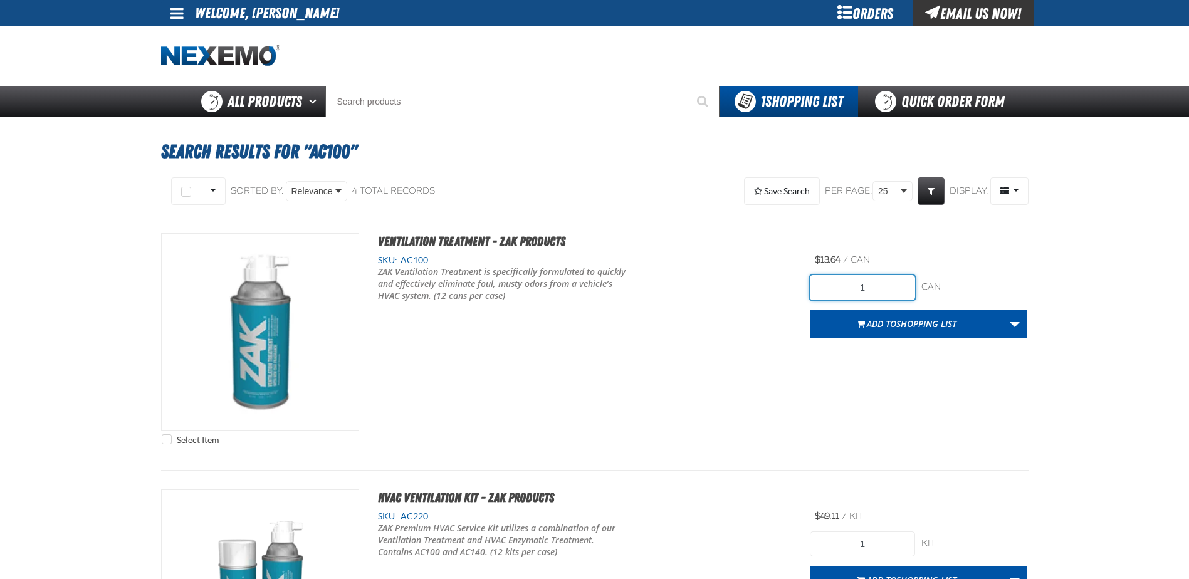
drag, startPoint x: 869, startPoint y: 286, endPoint x: 760, endPoint y: 285, distance: 109.0
click at [760, 285] on div "Select Item Ventilation Treatment - ZAK Products SKU: AC100 1" at bounding box center [594, 342] width 867 height 218
type input "24"
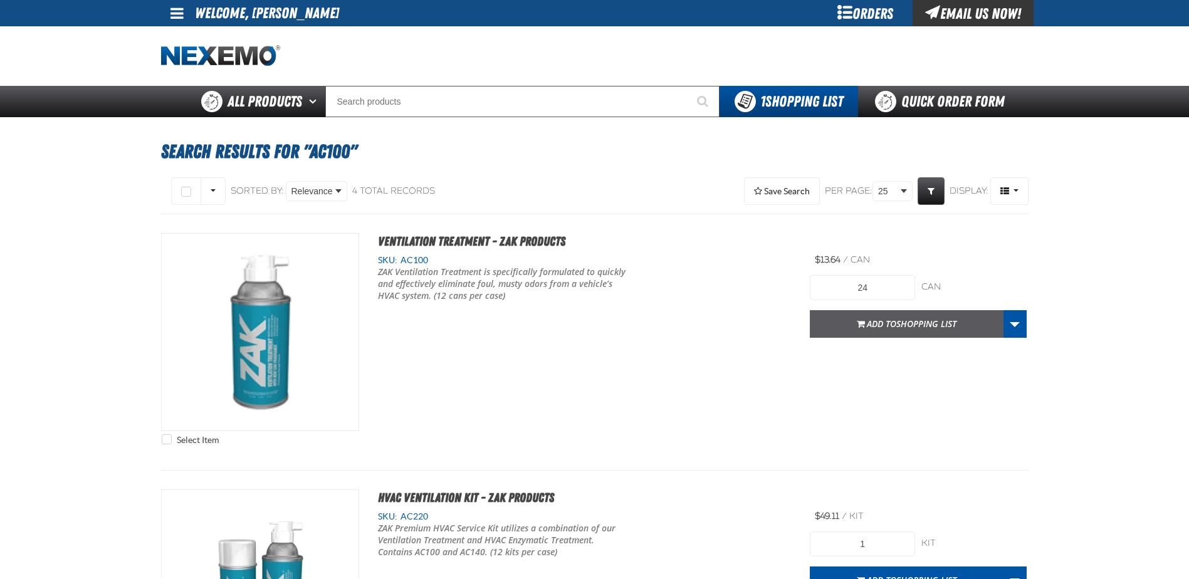
click at [908, 313] on button "Add to Shopping List" at bounding box center [906, 324] width 194 height 28
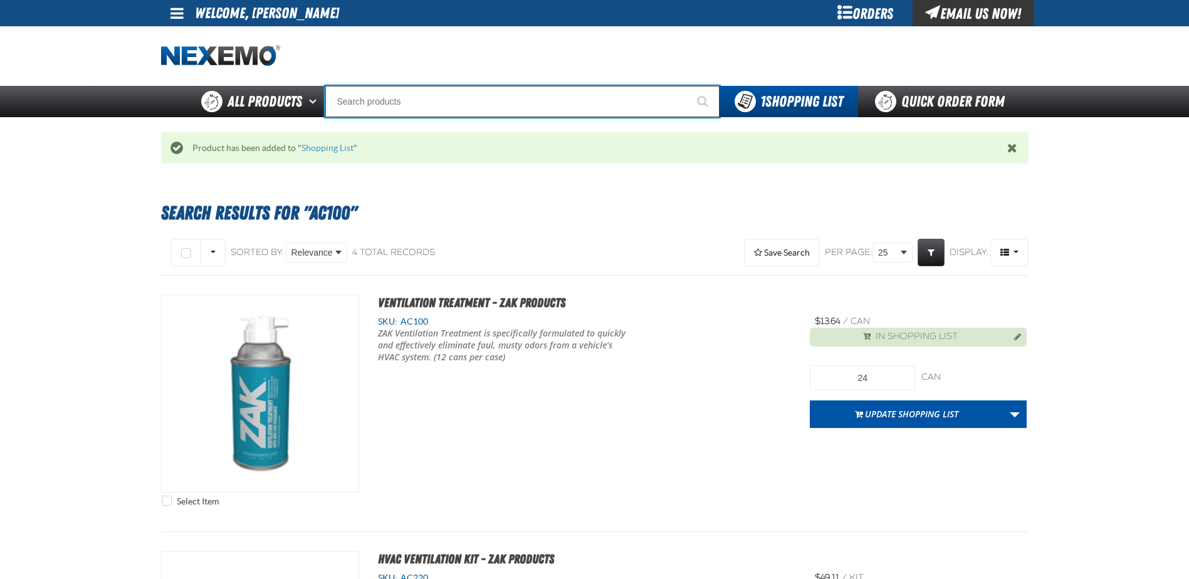
click at [368, 97] on input "Search" at bounding box center [522, 101] width 394 height 31
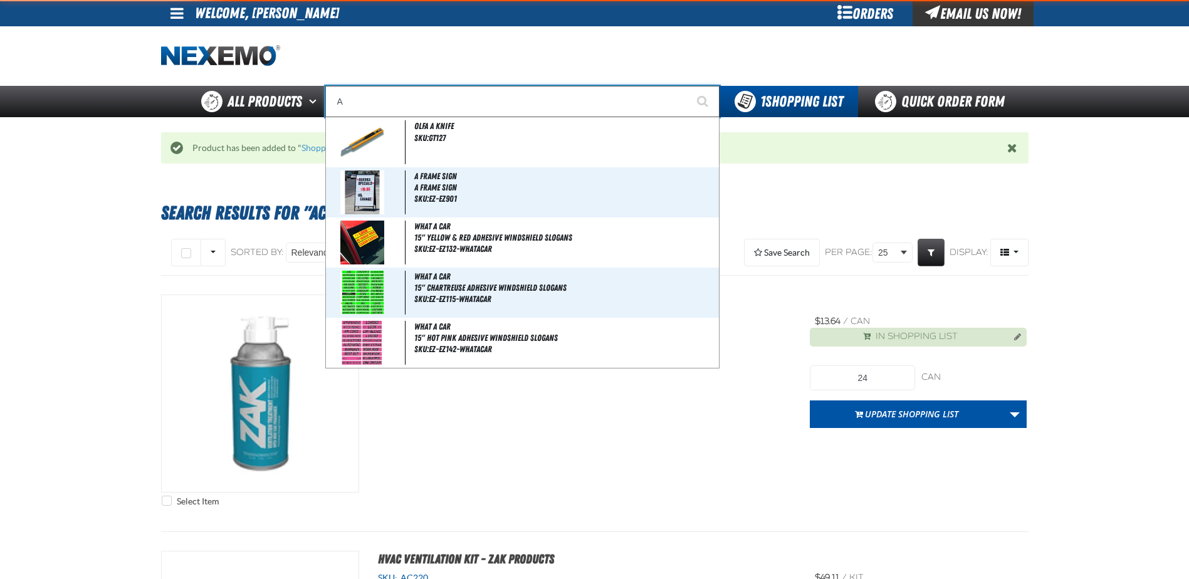
type input "AC"
type input "AC Power Booster - ZAK Products"
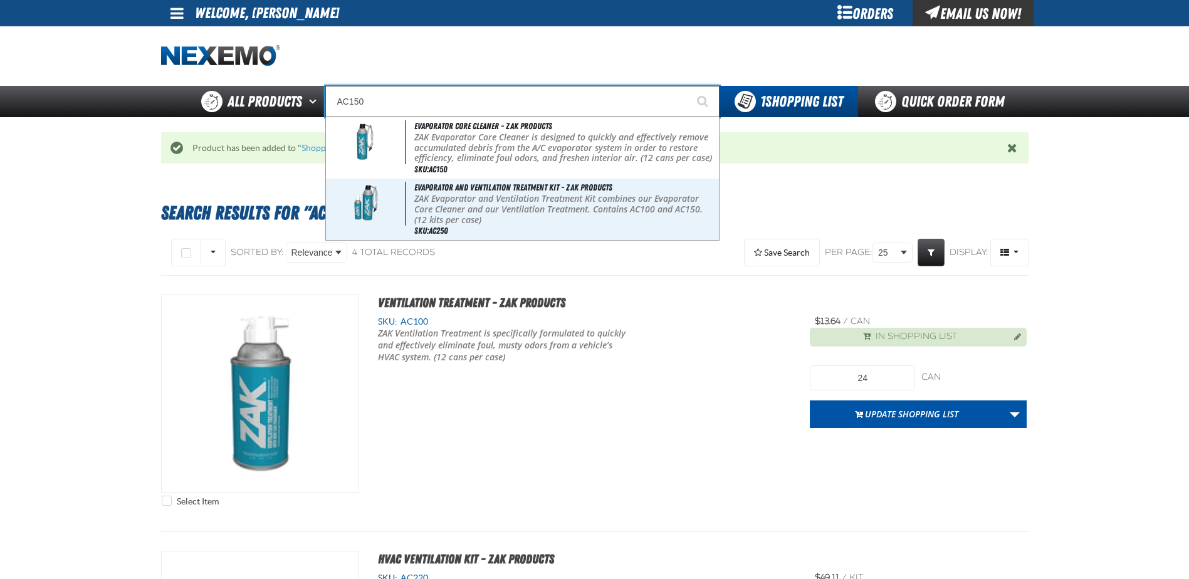
type input "AC150"
click at [688, 86] on button "Start Searching" at bounding box center [703, 101] width 31 height 31
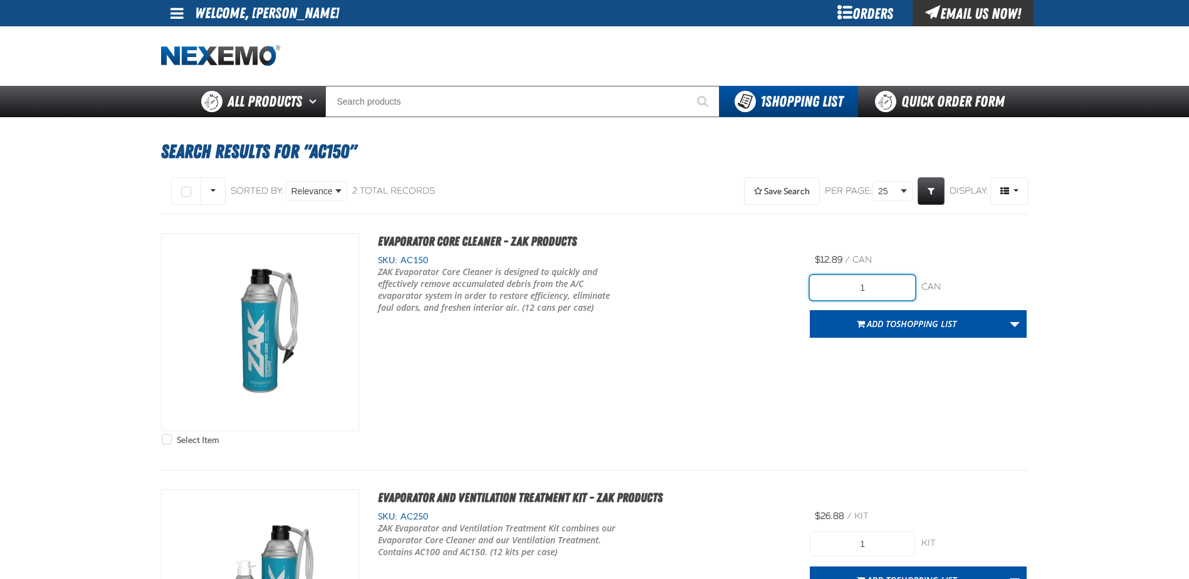
drag, startPoint x: 886, startPoint y: 288, endPoint x: 805, endPoint y: 279, distance: 81.3
click at [805, 279] on div "Select Item Evaporator Core Cleaner - ZAK Products SKU: AC150" at bounding box center [594, 342] width 867 height 218
type input "24"
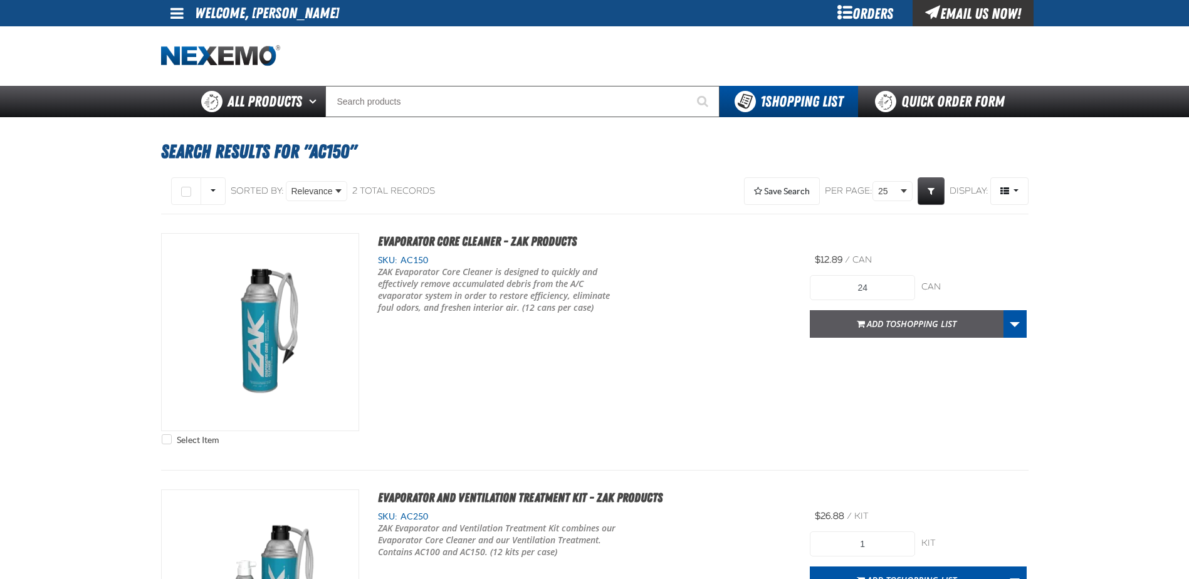
click at [884, 322] on span "Add to Shopping List" at bounding box center [911, 324] width 90 height 12
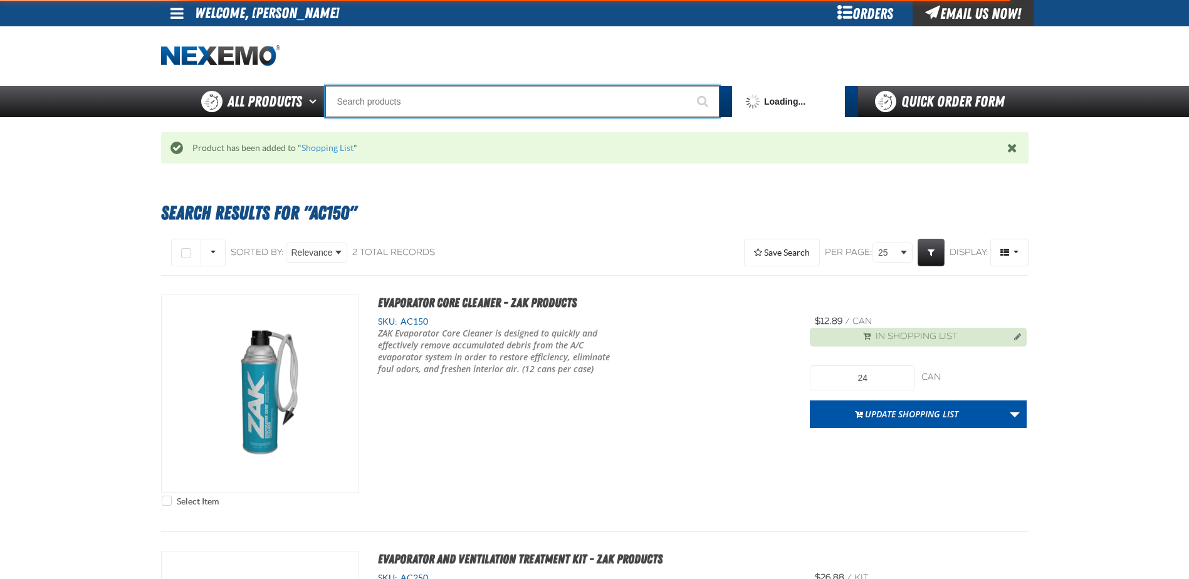
click at [390, 97] on input "Search" at bounding box center [522, 101] width 394 height 31
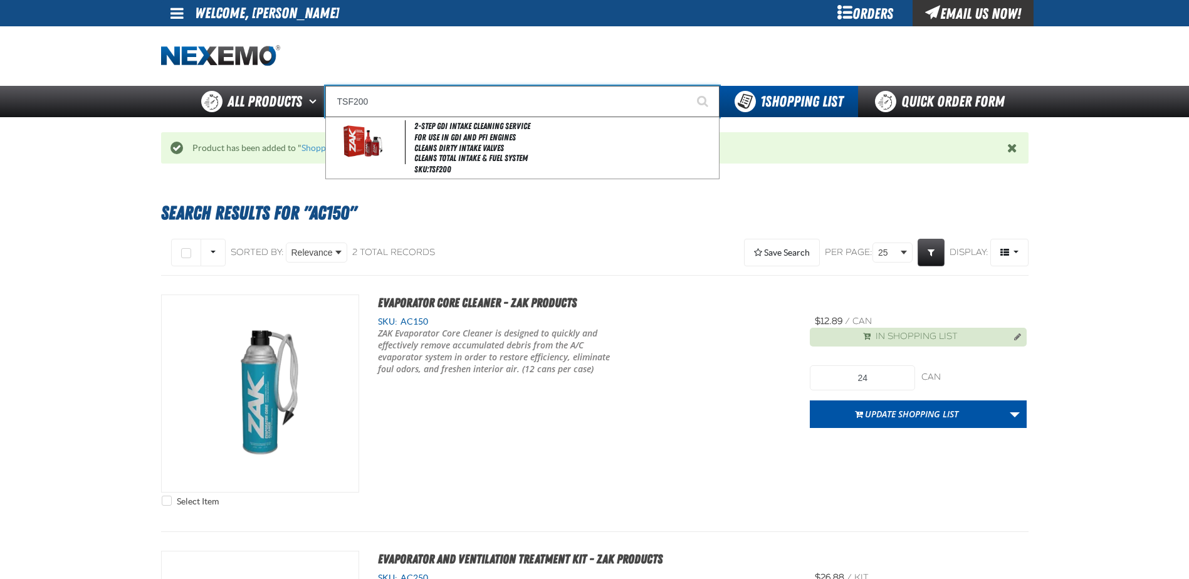
type input "TSF200"
click at [688, 86] on button "Start Searching" at bounding box center [703, 101] width 31 height 31
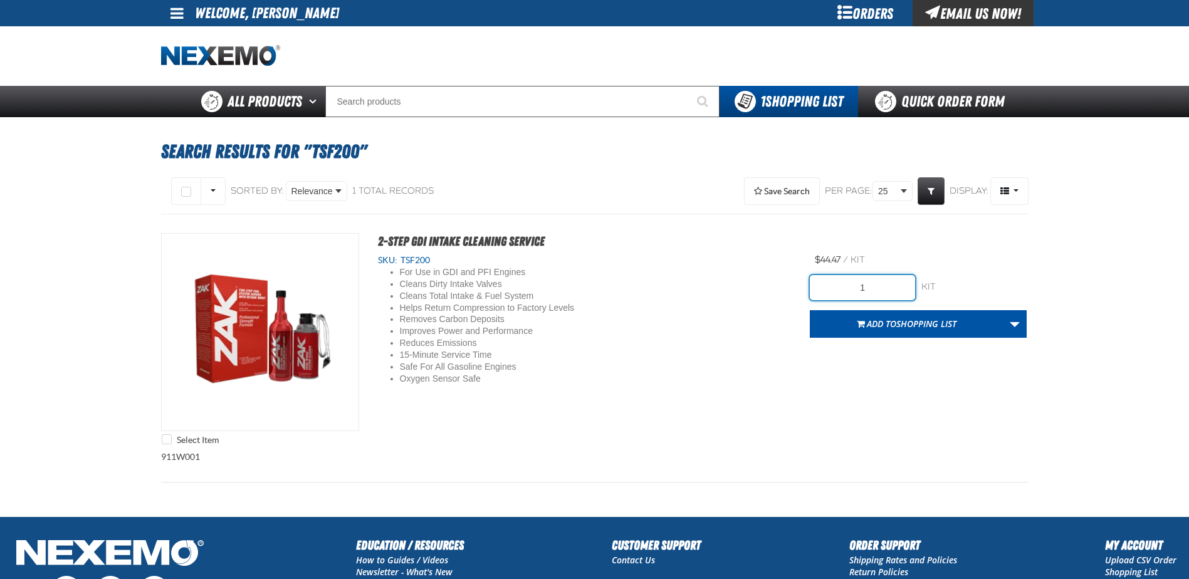
drag, startPoint x: 879, startPoint y: 290, endPoint x: 762, endPoint y: 281, distance: 116.9
click at [764, 281] on div "Select Item 2-Step GDI Intake Cleaning Service SKU: TSF200 For Use in GDI and P…" at bounding box center [594, 342] width 867 height 218
type input "24"
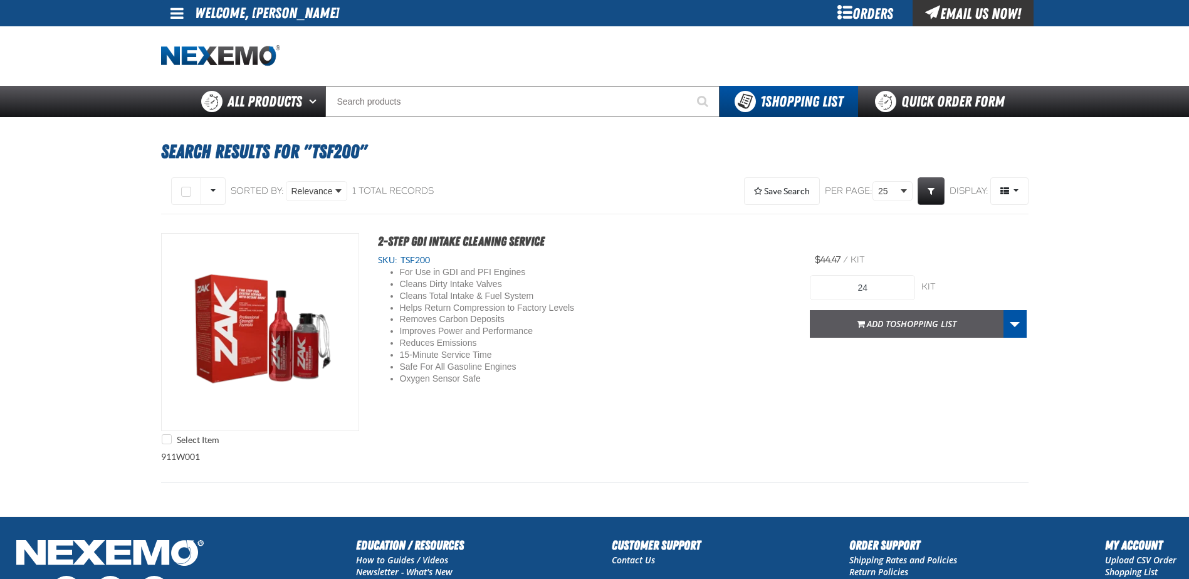
click at [892, 326] on span "Add to Shopping List" at bounding box center [911, 324] width 90 height 12
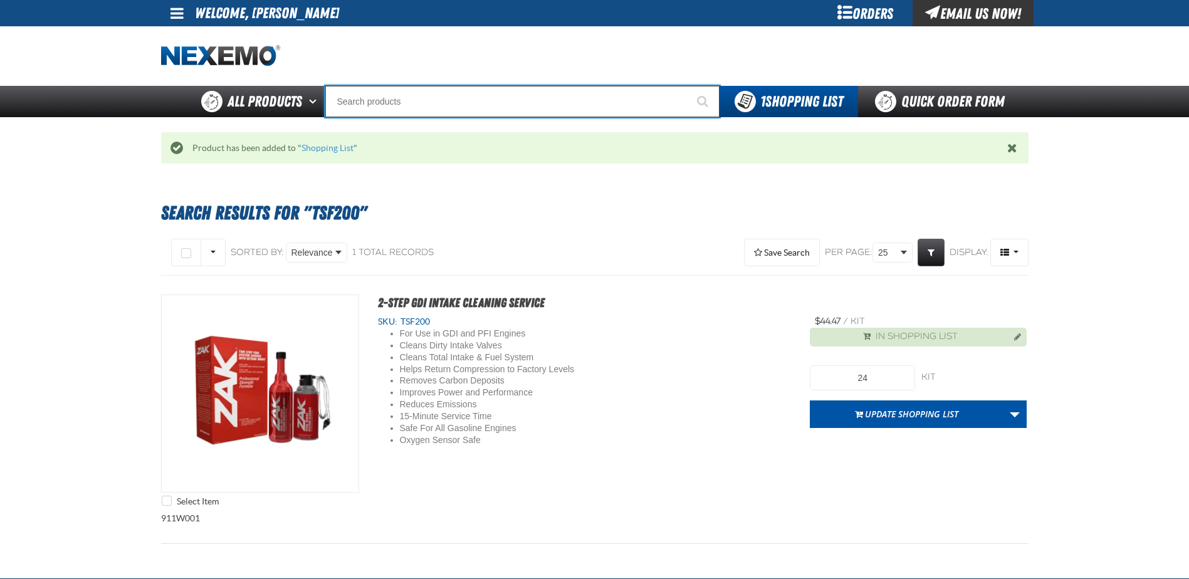
click at [364, 113] on input "Search" at bounding box center [522, 101] width 394 height 31
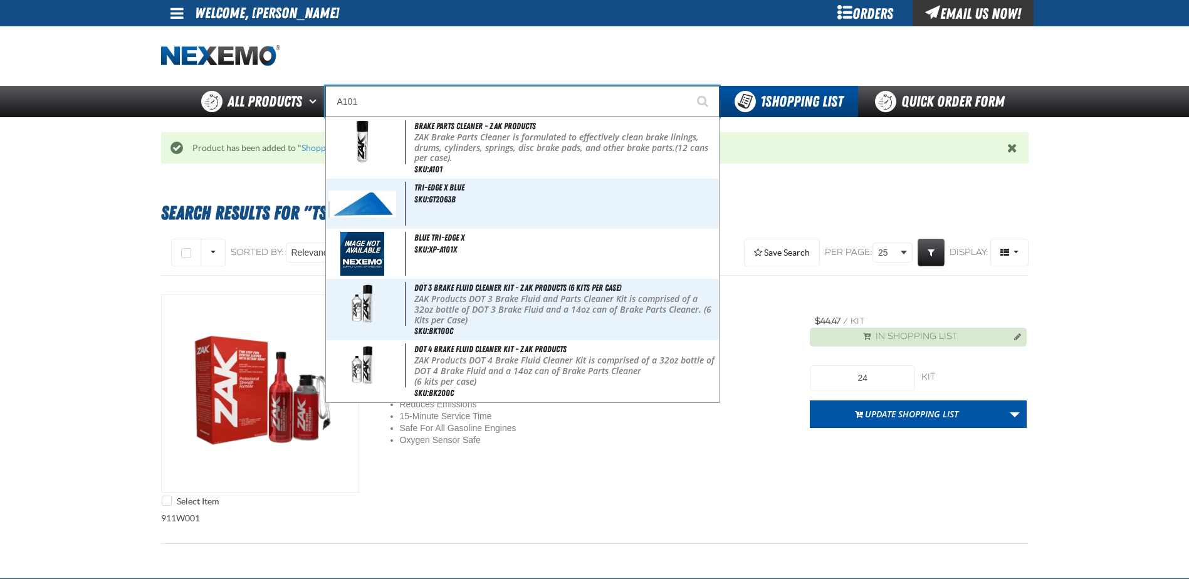
type input "A101"
click at [688, 86] on button "Start Searching" at bounding box center [703, 101] width 31 height 31
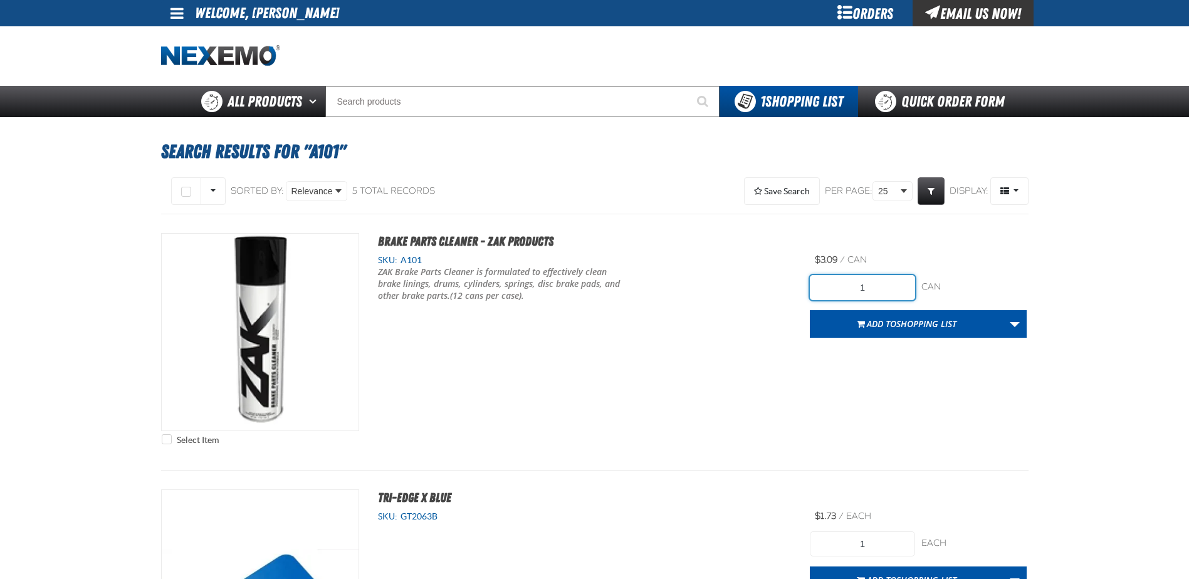
drag, startPoint x: 883, startPoint y: 288, endPoint x: 731, endPoint y: 270, distance: 153.9
click at [731, 270] on div "Select Item Brake Parts Cleaner - ZAK Products SKU: A101 /" at bounding box center [594, 342] width 867 height 218
type input "24"
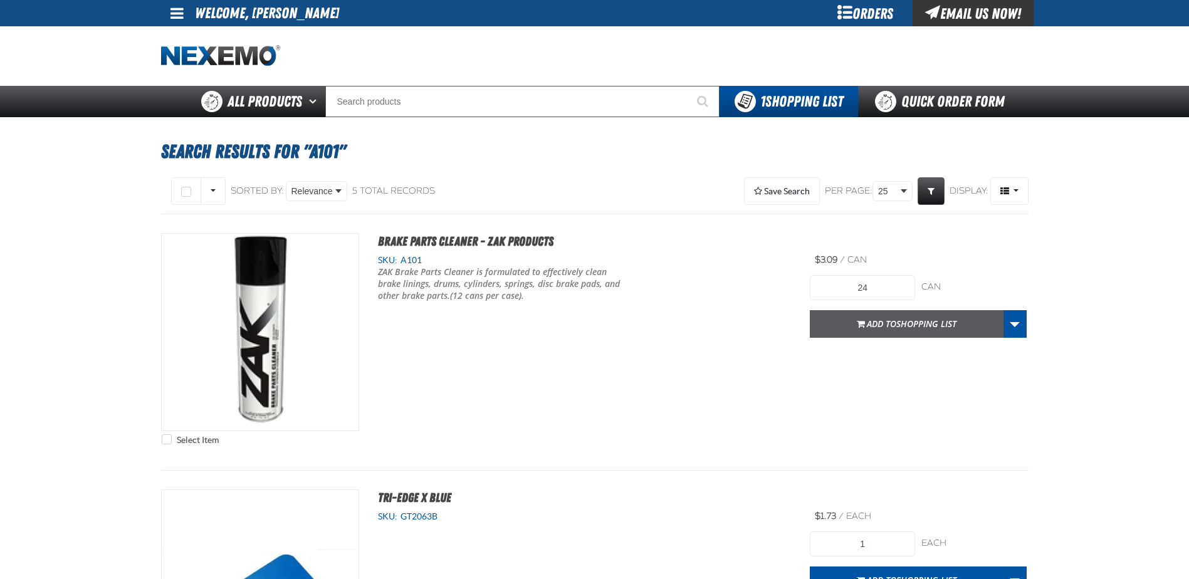
click at [899, 326] on span "Shopping List" at bounding box center [926, 324] width 60 height 12
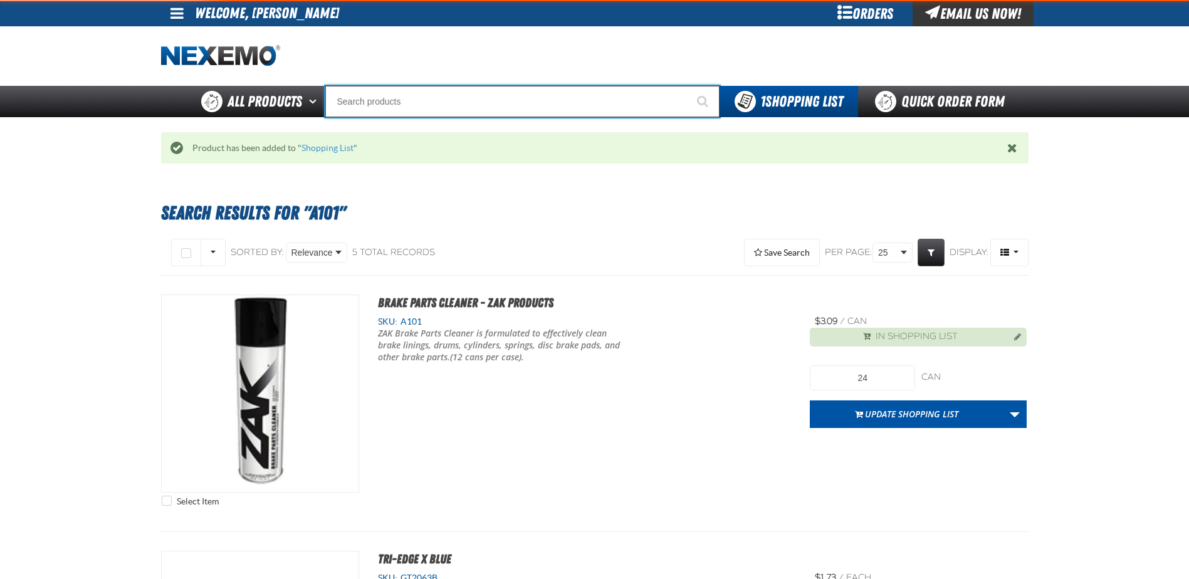
click at [380, 100] on input "Search" at bounding box center [522, 101] width 394 height 31
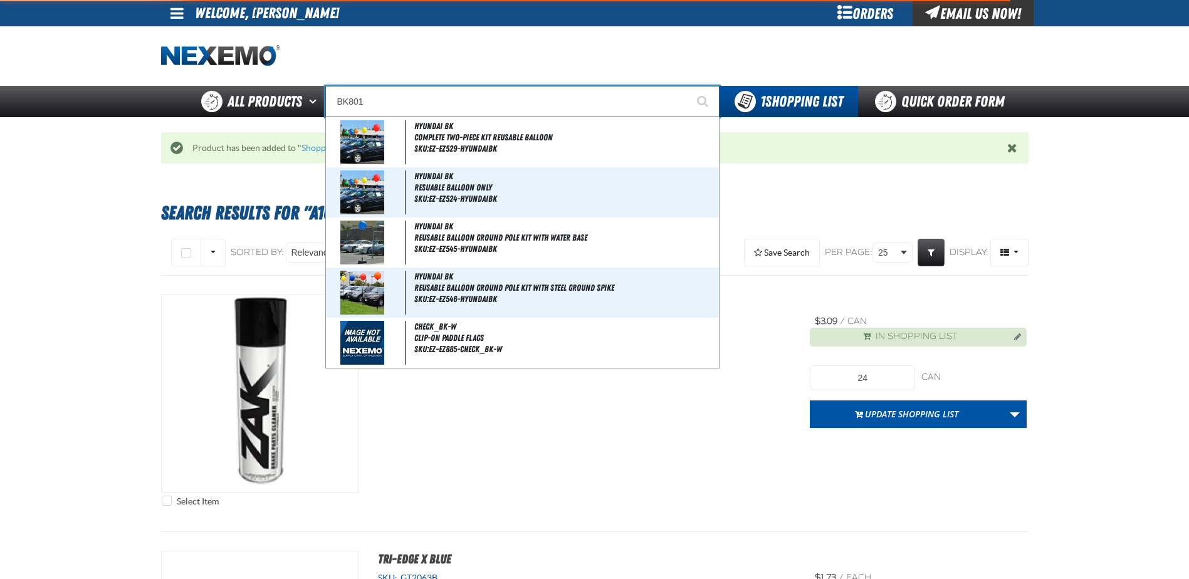
type input "BK801"
click at [688, 86] on button "Start Searching" at bounding box center [703, 101] width 31 height 31
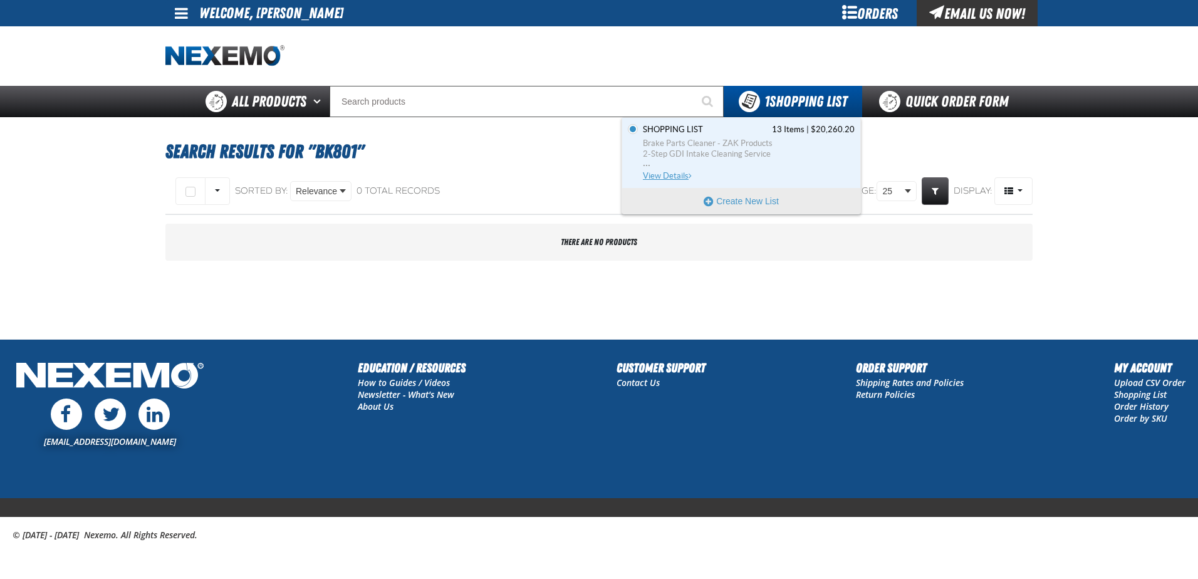
click at [658, 179] on span "View Details" at bounding box center [668, 175] width 51 height 9
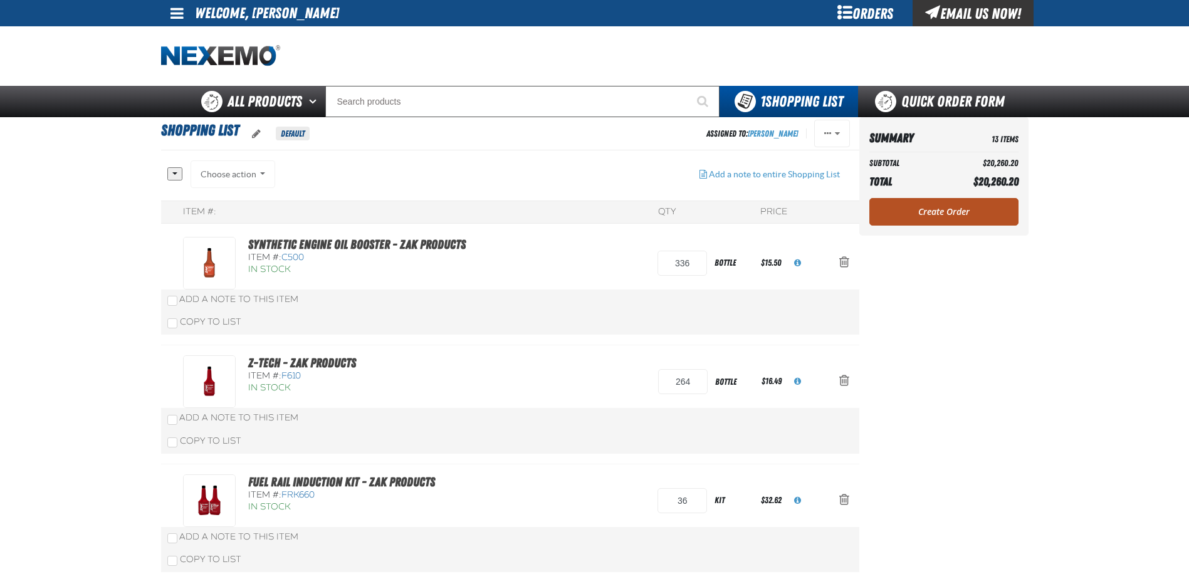
click at [935, 212] on link "Create Order" at bounding box center [943, 212] width 149 height 28
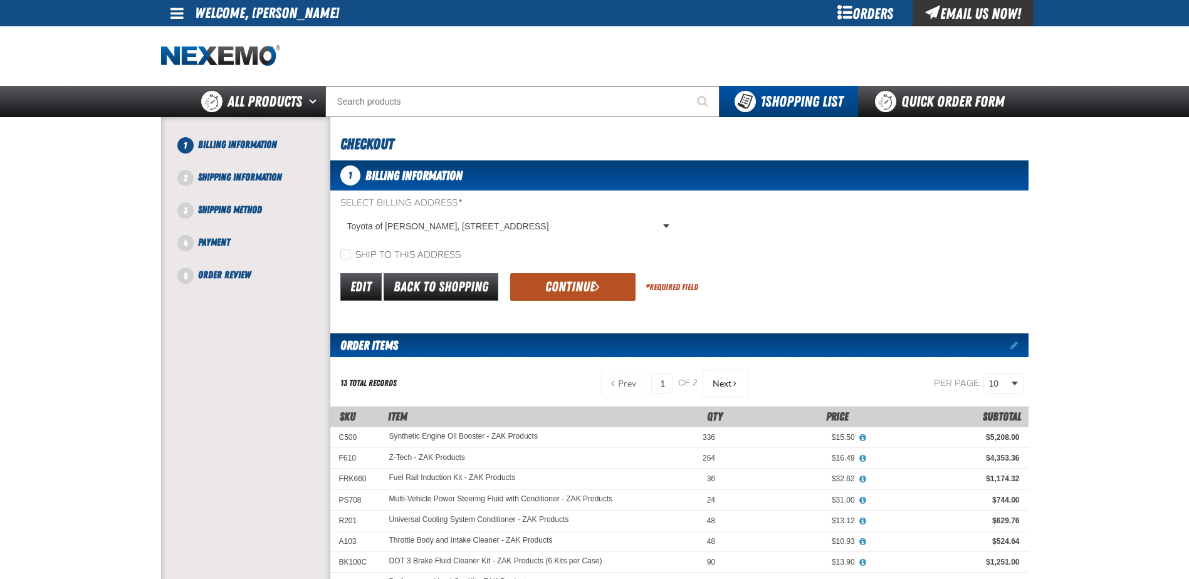
click at [553, 289] on button "Continue" at bounding box center [572, 287] width 125 height 28
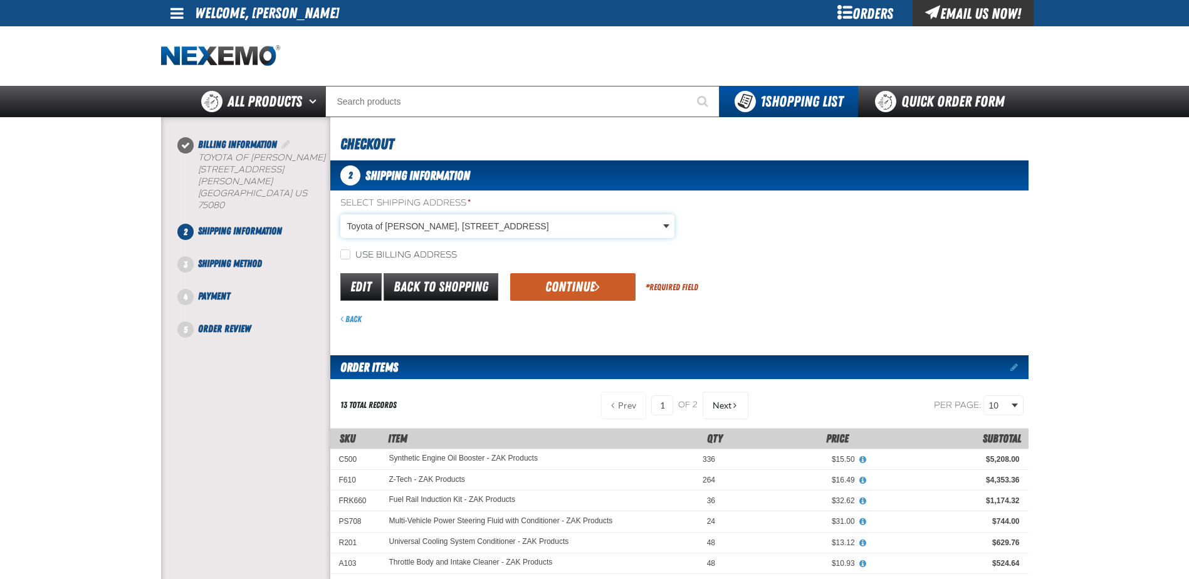
click at [665, 223] on body "Skip to Main Content Staging Site 5.1 Upgrade Site My Account My Account Suppor…" at bounding box center [594, 533] width 1189 height 1067
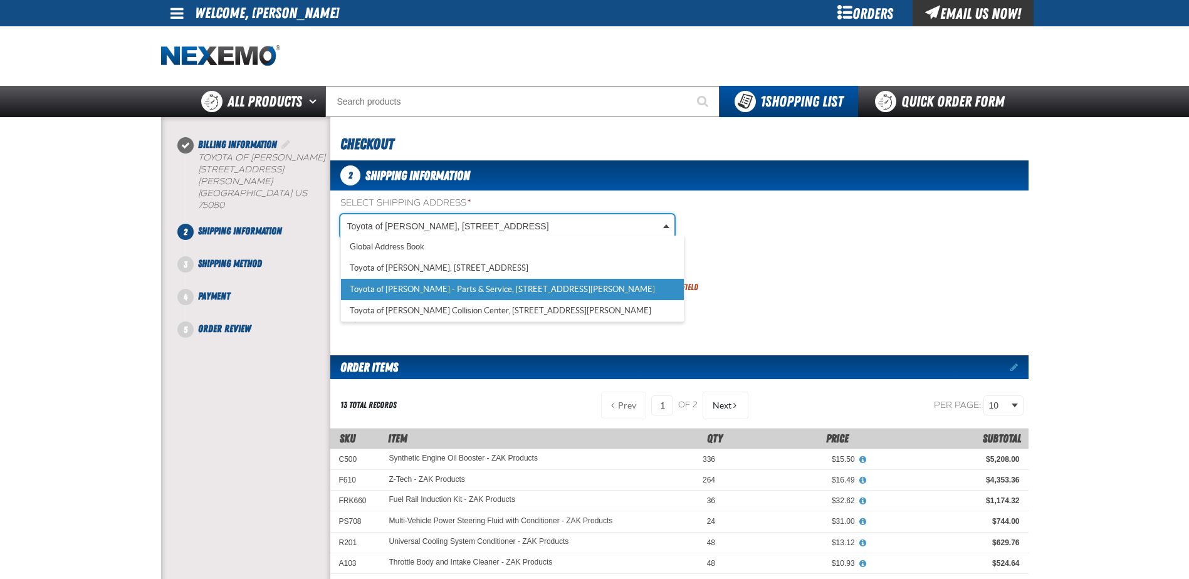
select select "a_374"
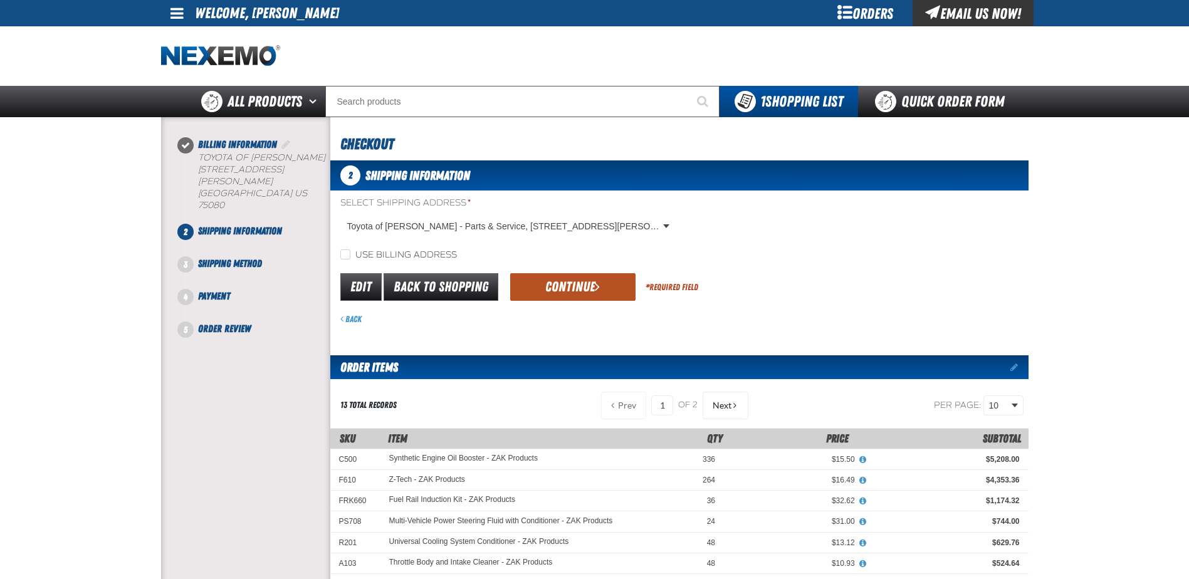
click at [585, 289] on button "Continue" at bounding box center [572, 287] width 125 height 28
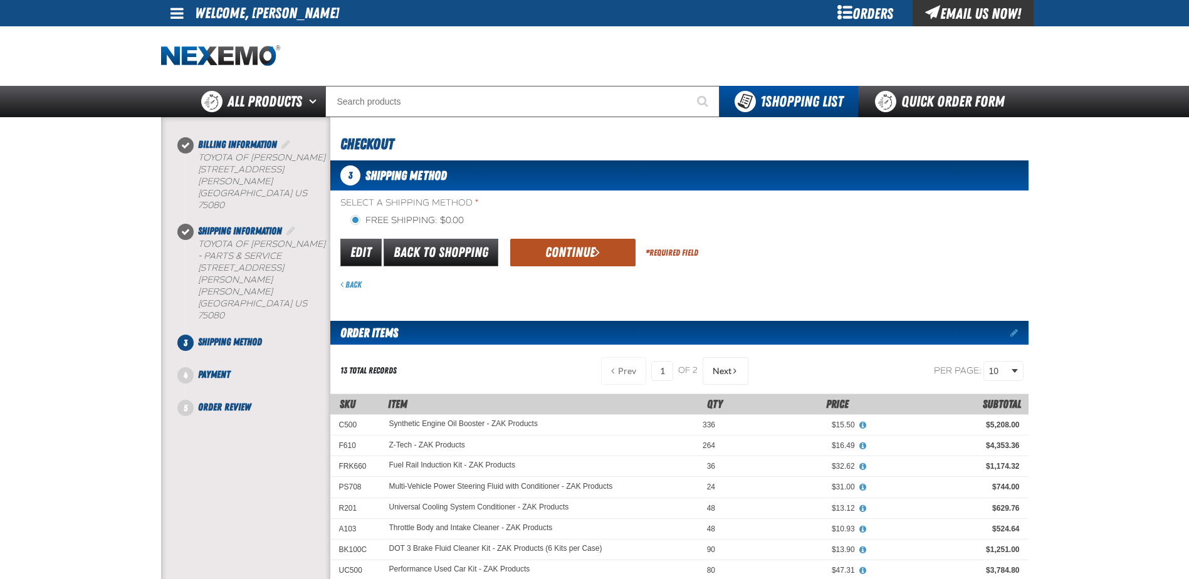
click at [575, 247] on button "Continue" at bounding box center [572, 253] width 125 height 28
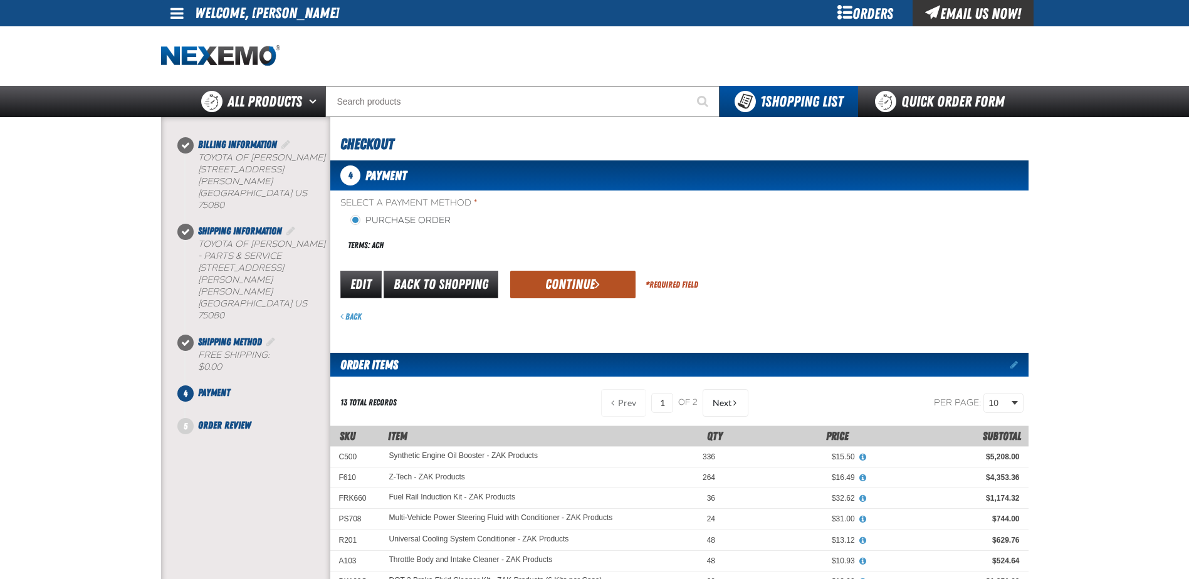
click at [566, 283] on button "Continue" at bounding box center [572, 285] width 125 height 28
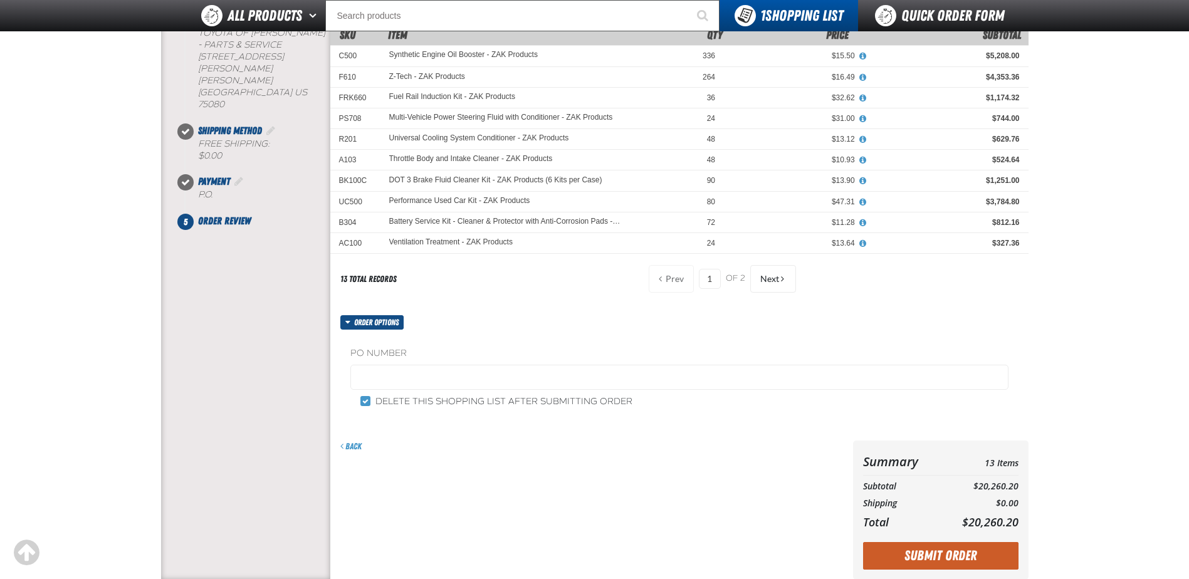
scroll to position [188, 0]
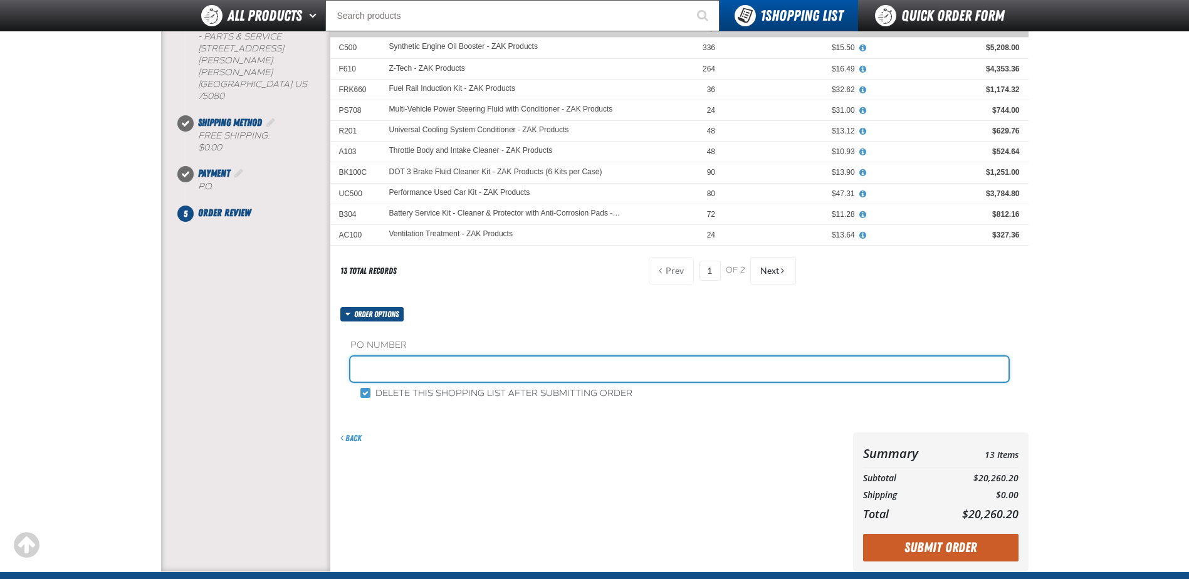
click at [403, 360] on input "text" at bounding box center [679, 368] width 658 height 25
type input "STK"
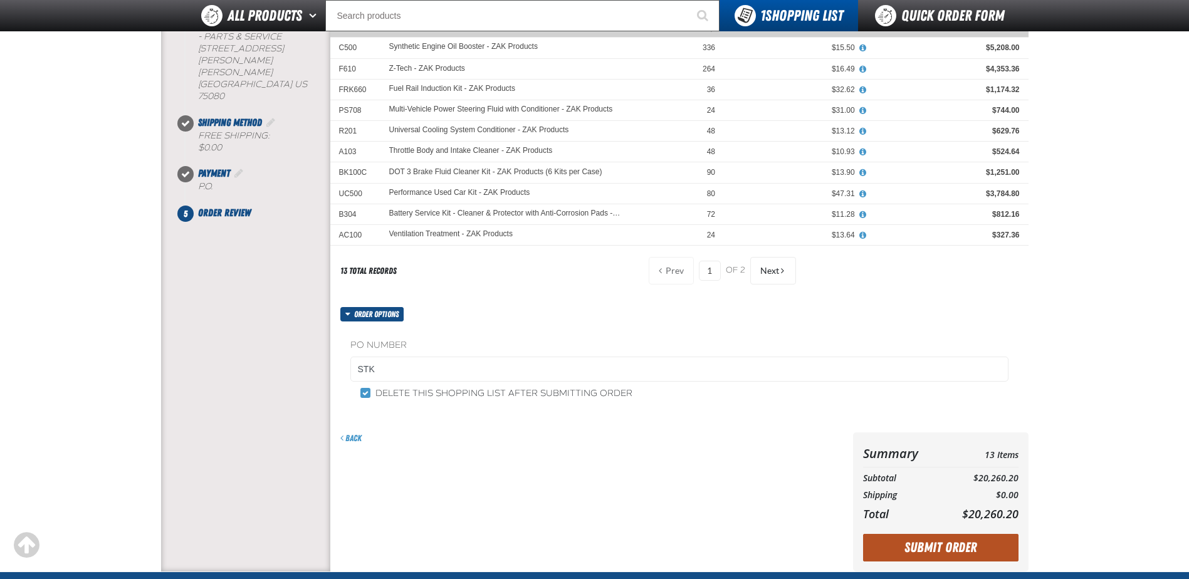
click at [962, 541] on button "Submit Order" at bounding box center [940, 548] width 155 height 28
